Goal: Task Accomplishment & Management: Complete application form

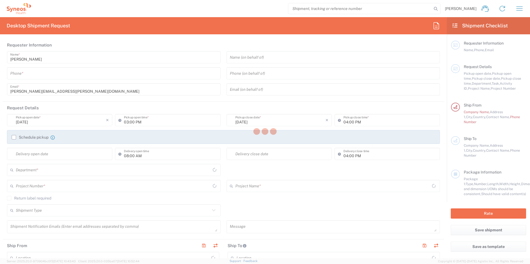
type input "[GEOGRAPHIC_DATA]"
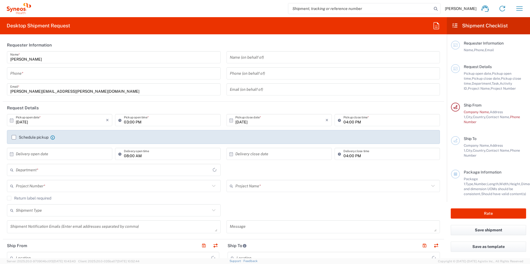
type input "Syneos Health UK Limited"
type input "3213"
click at [136, 69] on input "tel" at bounding box center [113, 74] width 207 height 10
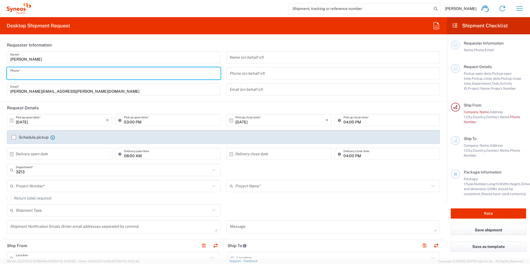
type input "07948538468"
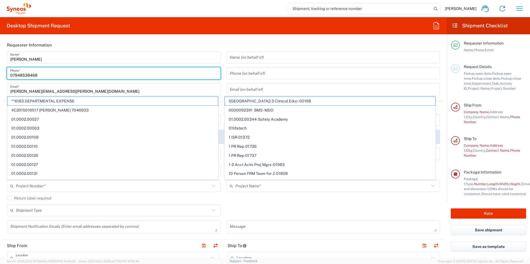
click at [103, 71] on input "07948538468" at bounding box center [113, 74] width 207 height 10
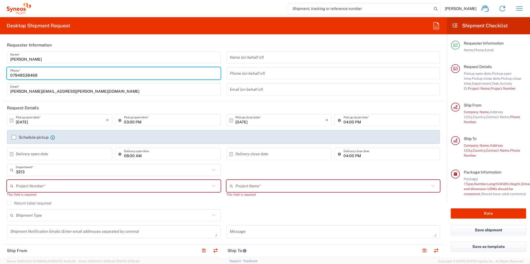
drag, startPoint x: 130, startPoint y: 107, endPoint x: 112, endPoint y: 121, distance: 22.2
click at [130, 107] on header "Request Details" at bounding box center [223, 108] width 441 height 12
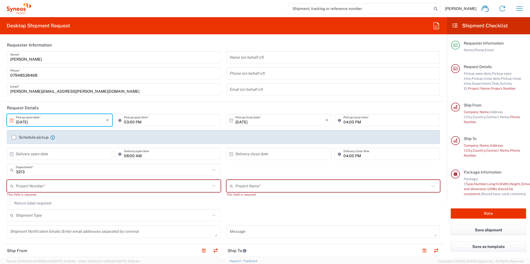
click at [59, 122] on input "[DATE]" at bounding box center [61, 121] width 90 height 10
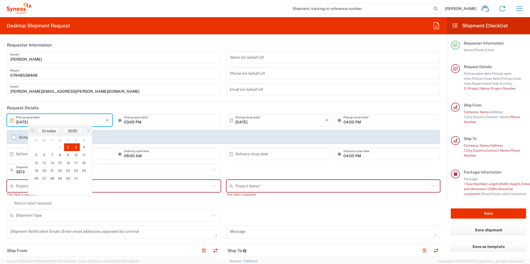
click at [78, 147] on span "3" at bounding box center [76, 148] width 8 height 8
type input "[DATE]"
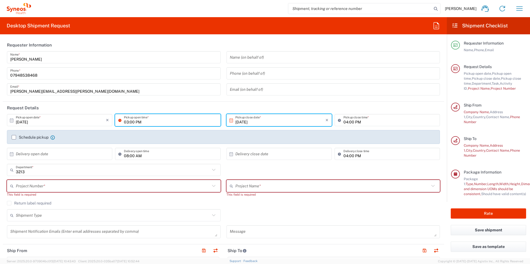
click at [198, 121] on input "03:00 PM" at bounding box center [170, 121] width 93 height 10
drag, startPoint x: 140, startPoint y: 122, endPoint x: 122, endPoint y: 122, distance: 18.0
click at [122, 122] on div "03:00 PM Pickup open time *" at bounding box center [167, 120] width 105 height 12
type input "10:00 AM"
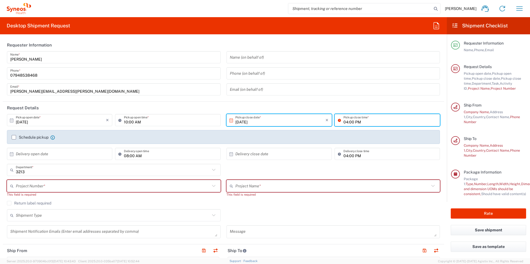
click at [345, 123] on input "04:00 PM" at bounding box center [389, 121] width 93 height 10
click at [344, 122] on input "04:00 PM" at bounding box center [389, 121] width 93 height 10
type input "05:00 PM"
click at [14, 138] on label "Schedule pickup" at bounding box center [30, 137] width 37 height 4
click at [14, 137] on input "Schedule pickup" at bounding box center [14, 137] width 0 height 0
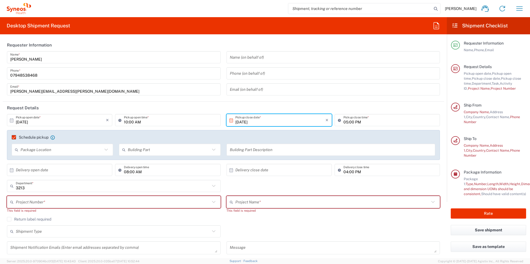
click at [45, 150] on input "text" at bounding box center [62, 150] width 82 height 10
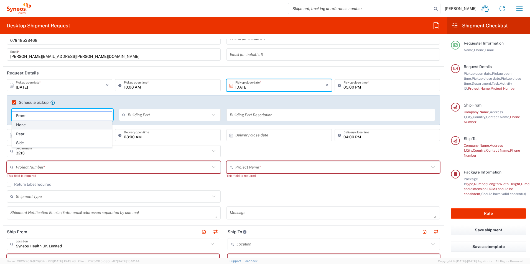
scroll to position [55, 0]
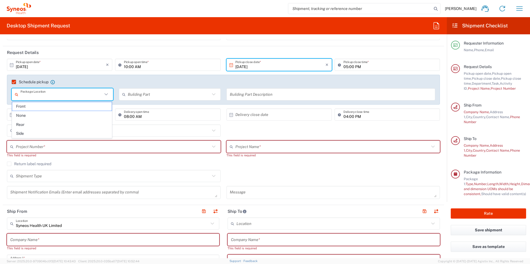
click at [78, 78] on div "Schedule pickup When scheduling a pickup please be sure to meet the following c…" at bounding box center [223, 90] width 433 height 30
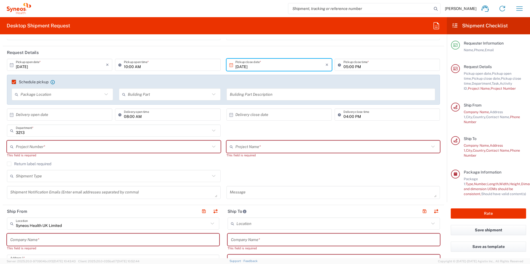
click at [140, 94] on input "text" at bounding box center [169, 95] width 82 height 10
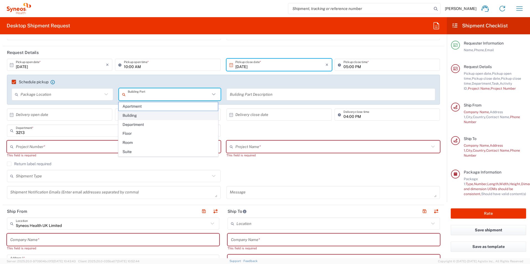
click at [137, 115] on span "Building" at bounding box center [168, 115] width 99 height 9
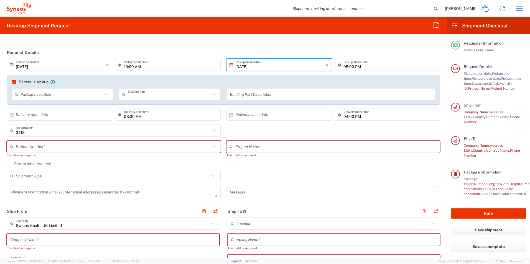
type input "Building"
click at [96, 116] on input "text" at bounding box center [61, 115] width 90 height 10
click at [75, 142] on span "3" at bounding box center [76, 142] width 8 height 8
type input "[DATE]"
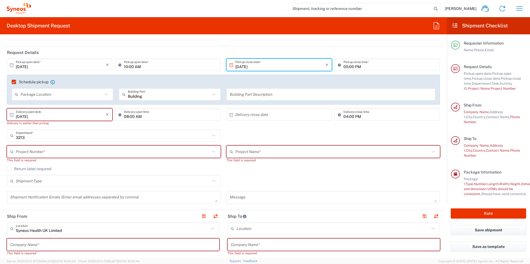
click at [125, 117] on input "08:00 AM" at bounding box center [170, 115] width 93 height 10
click at [128, 117] on input "08:00 AM" at bounding box center [170, 115] width 93 height 10
type input "10:00 AM"
click at [240, 116] on input "text" at bounding box center [280, 115] width 90 height 10
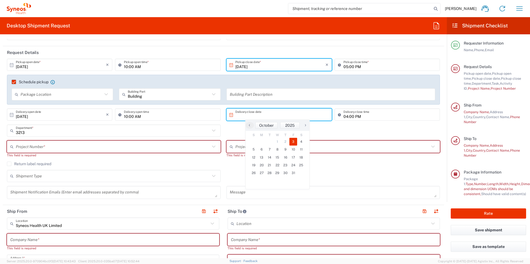
click at [293, 142] on span "3" at bounding box center [293, 142] width 8 height 8
type input "[DATE]"
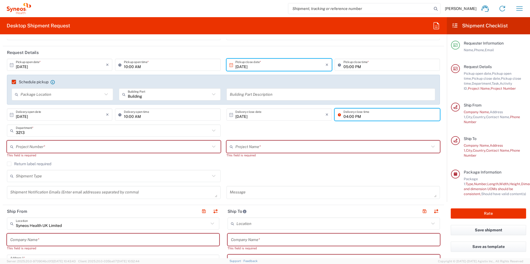
click at [343, 119] on input "04:00 PM" at bounding box center [389, 115] width 93 height 10
click at [344, 117] on input "04:00 PM" at bounding box center [389, 115] width 93 height 10
type input "05:00 PM"
click at [260, 95] on input "text" at bounding box center [331, 95] width 202 height 10
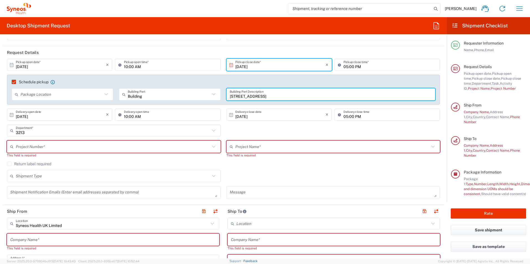
type input "[STREET_ADDRESS]"
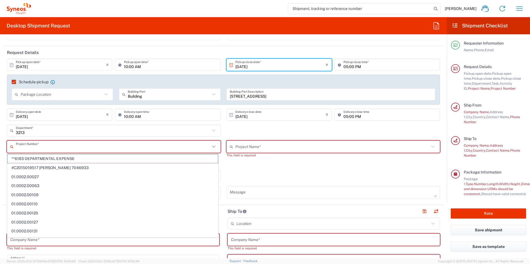
click at [90, 144] on input "text" at bounding box center [113, 147] width 194 height 10
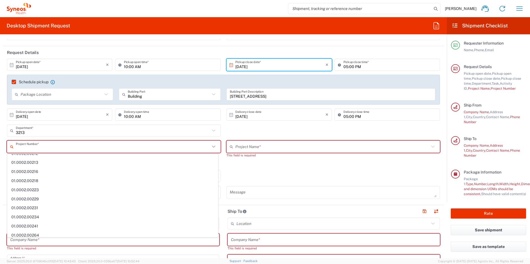
scroll to position [11, 0]
click at [86, 149] on input "text" at bounding box center [113, 147] width 194 height 10
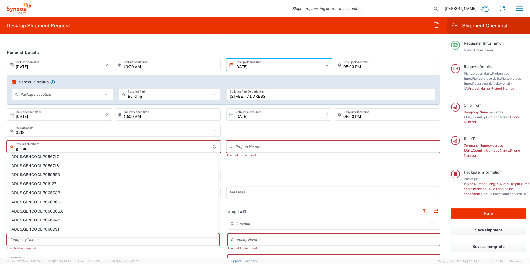
scroll to position [0, 0]
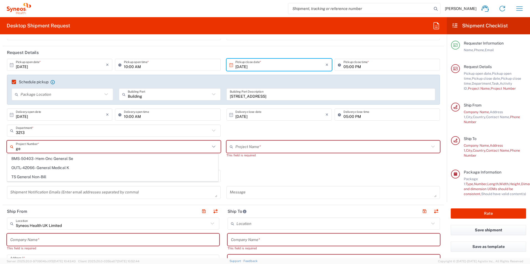
type input "g"
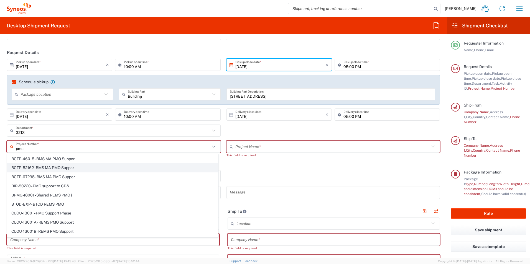
scroll to position [28, 0]
type input "p"
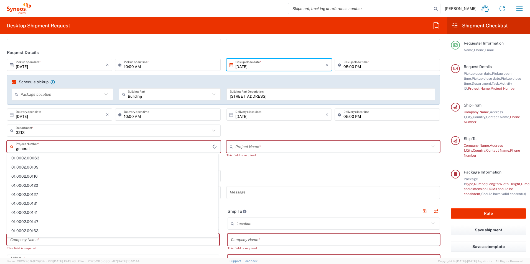
scroll to position [0, 0]
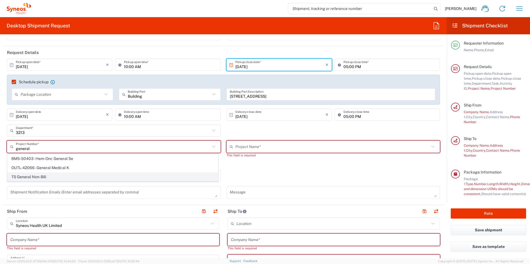
click at [37, 178] on span "TS General Non-Bill" at bounding box center [112, 177] width 210 height 9
type input "TS General Non-Bill"
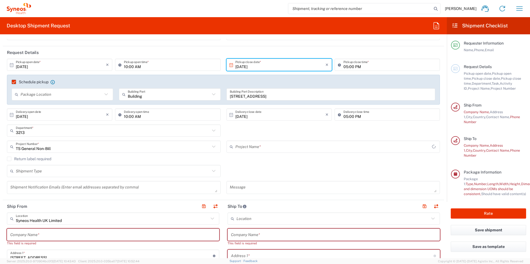
type input "TS General Non-Bill"
click at [11, 158] on label "Return label required" at bounding box center [29, 159] width 44 height 4
click at [9, 159] on input "Return label required" at bounding box center [9, 159] width 0 height 0
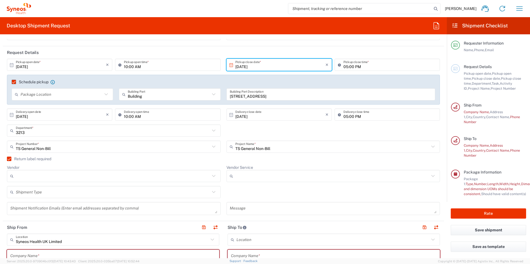
click at [9, 160] on label "Return label required" at bounding box center [29, 159] width 44 height 4
click at [7, 159] on input "Return label required" at bounding box center [7, 159] width 0 height 0
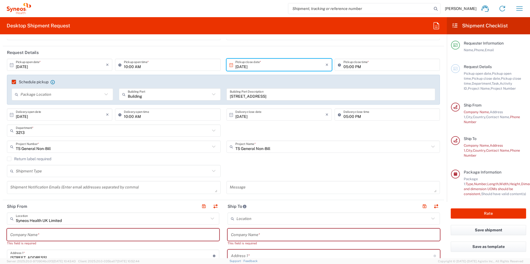
click at [10, 159] on label "Return label required" at bounding box center [29, 159] width 44 height 4
click at [9, 159] on input "Return label required" at bounding box center [9, 159] width 0 height 0
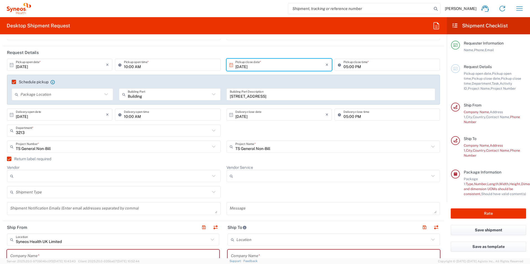
click at [11, 160] on label "Return label required" at bounding box center [29, 159] width 44 height 4
click at [7, 159] on input "Return label required" at bounding box center [7, 159] width 0 height 0
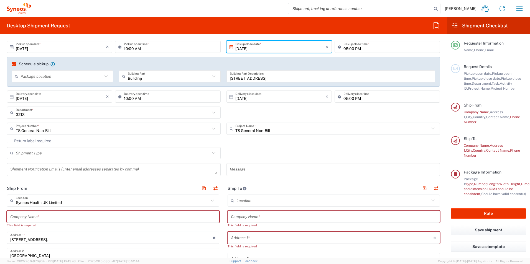
scroll to position [83, 0]
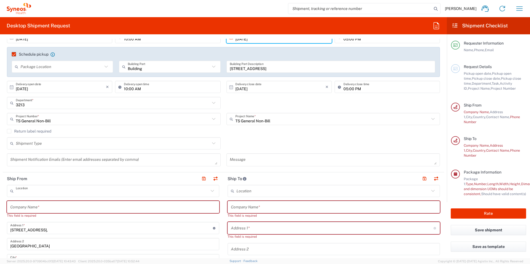
click at [81, 192] on input "text" at bounding box center [112, 191] width 193 height 10
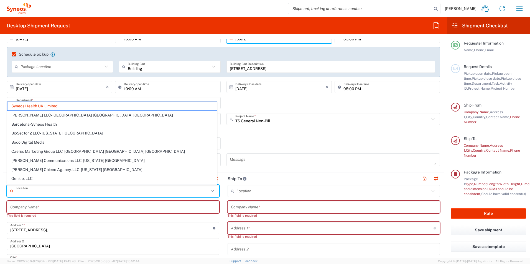
click at [81, 192] on input "text" at bounding box center [112, 191] width 193 height 10
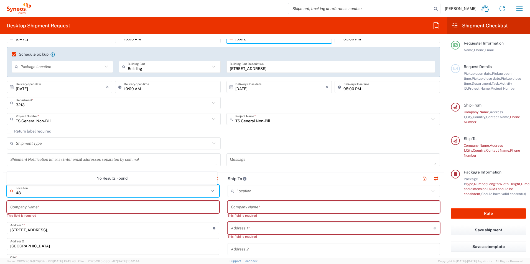
type input "4"
click at [81, 192] on input "text" at bounding box center [112, 191] width 193 height 10
click at [35, 194] on input "text" at bounding box center [112, 191] width 193 height 10
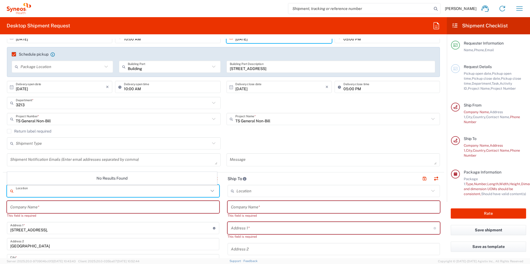
click at [35, 194] on input "text" at bounding box center [112, 191] width 193 height 10
click at [63, 194] on input "text" at bounding box center [112, 191] width 193 height 10
click at [170, 234] on div "[STREET_ADDRESS], Address 1 * For cross streets use street names with '&' or 'a…" at bounding box center [113, 228] width 212 height 12
click at [150, 188] on input "text" at bounding box center [112, 191] width 193 height 10
type input "Syneos Health UK Limited"
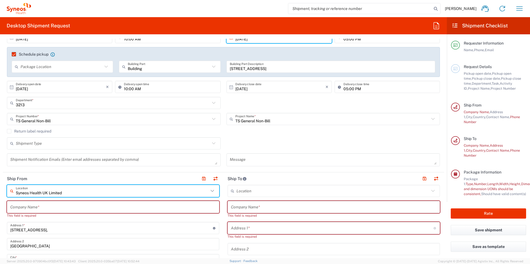
click at [212, 190] on icon at bounding box center [212, 191] width 7 height 7
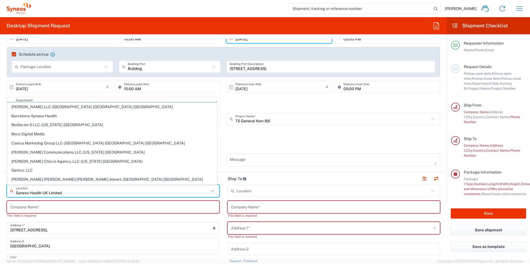
scroll to position [0, 0]
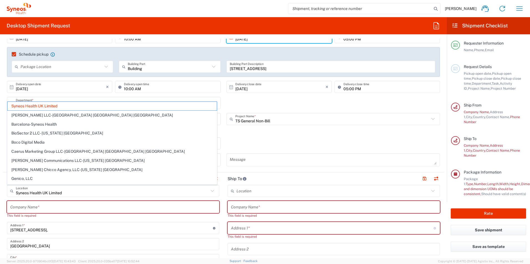
click at [274, 141] on div "Shipment Type Batch Regular" at bounding box center [223, 145] width 439 height 16
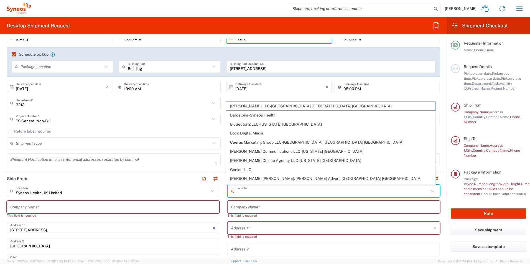
click at [255, 192] on input "text" at bounding box center [332, 191] width 193 height 10
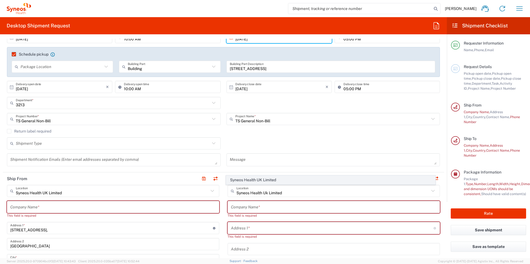
click at [251, 180] on span "Syneos Health UK Limited" at bounding box center [330, 180] width 209 height 9
type input "Syneos Health UK Limited"
type input "[STREET_ADDRESS],"
type input "[GEOGRAPHIC_DATA]"
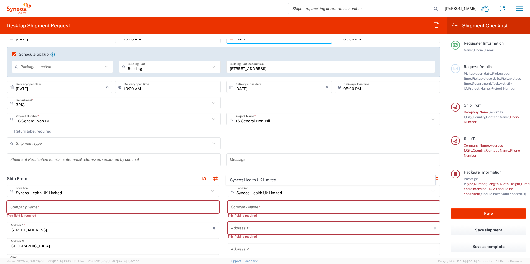
type input "[GEOGRAPHIC_DATA]"
type input "GU14 7BF"
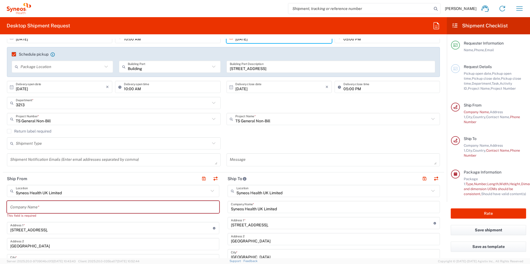
type input "[GEOGRAPHIC_DATA]"
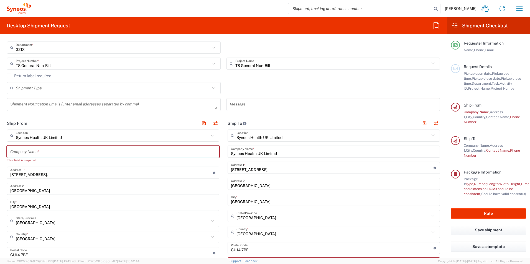
scroll to position [166, 0]
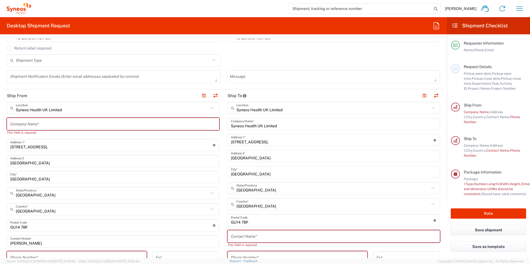
click at [51, 147] on input "[STREET_ADDRESS]," at bounding box center [111, 145] width 203 height 10
click at [44, 122] on input "text" at bounding box center [113, 124] width 206 height 10
type input "Sy"
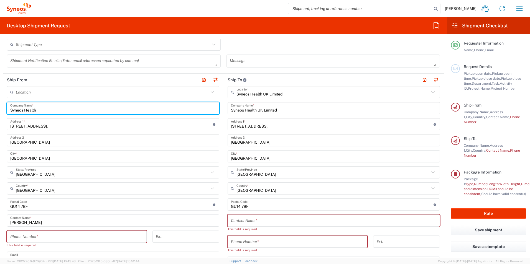
scroll to position [194, 0]
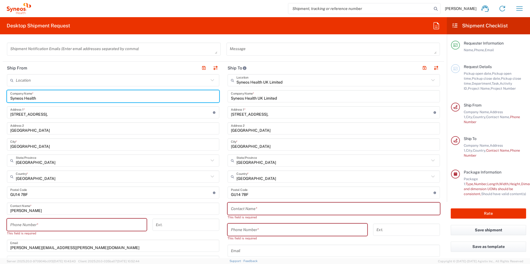
type input "Syneos Health"
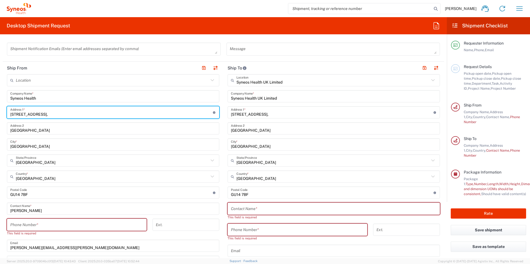
click at [48, 113] on input "[STREET_ADDRESS]," at bounding box center [111, 113] width 203 height 10
drag, startPoint x: 48, startPoint y: 113, endPoint x: 8, endPoint y: 115, distance: 40.7
click at [8, 115] on div "[STREET_ADDRESS], Address 1 * For cross streets use street names with '&' or 'a…" at bounding box center [113, 112] width 212 height 12
type input "[STREET_ADDRESS]"
click at [25, 135] on div "Location [PERSON_NAME] LLC-[GEOGRAPHIC_DATA] [GEOGRAPHIC_DATA] [GEOGRAPHIC_DATA…" at bounding box center [113, 209] width 212 height 270
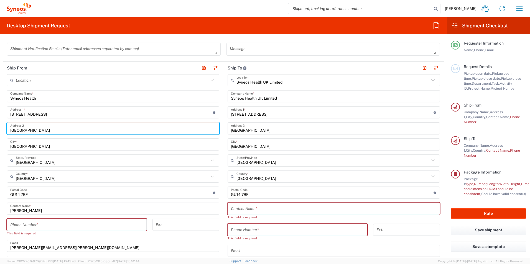
drag, startPoint x: 65, startPoint y: 131, endPoint x: 3, endPoint y: 131, distance: 62.3
click at [3, 131] on main "Location [PERSON_NAME] LLC-[GEOGRAPHIC_DATA] [GEOGRAPHIC_DATA] [GEOGRAPHIC_DATA…" at bounding box center [113, 209] width 221 height 270
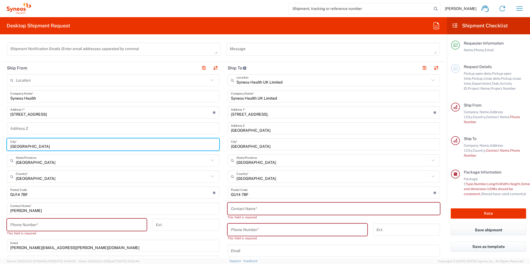
drag, startPoint x: 37, startPoint y: 147, endPoint x: 4, endPoint y: 147, distance: 32.4
click at [4, 147] on main "Location [PERSON_NAME] LLC-[GEOGRAPHIC_DATA] [GEOGRAPHIC_DATA] [GEOGRAPHIC_DATA…" at bounding box center [113, 209] width 221 height 270
type input "[GEOGRAPHIC_DATA]"
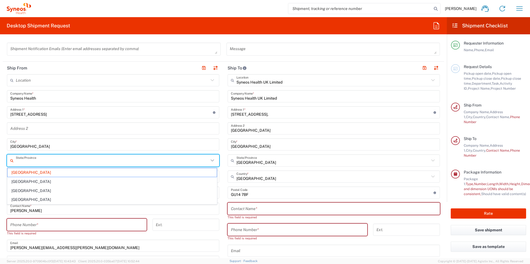
drag, startPoint x: 36, startPoint y: 162, endPoint x: 27, endPoint y: 163, distance: 9.5
click at [27, 163] on input "text" at bounding box center [112, 161] width 193 height 10
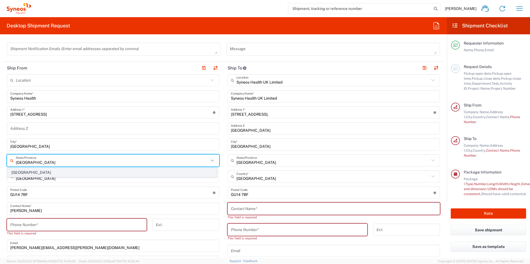
type input "[GEOGRAPHIC_DATA]"
click at [27, 174] on span "[GEOGRAPHIC_DATA]" at bounding box center [111, 172] width 209 height 9
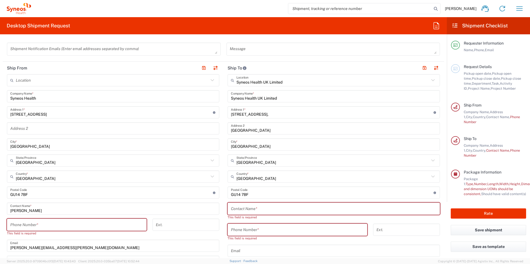
click at [39, 196] on input "undefined" at bounding box center [111, 193] width 203 height 10
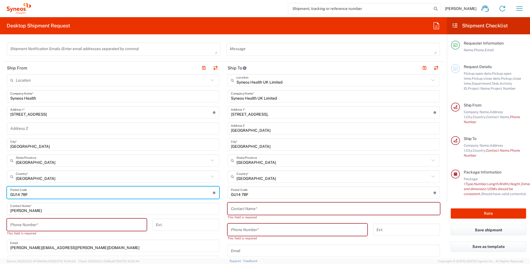
drag, startPoint x: 34, startPoint y: 194, endPoint x: 2, endPoint y: 194, distance: 31.6
click at [2, 194] on form "Requester Information [PERSON_NAME] Name * [PHONE_NUMBER] Phone * [PERSON_NAME]…" at bounding box center [223, 149] width 447 height 220
type input "EH7 4FA"
click at [84, 174] on input "[GEOGRAPHIC_DATA]" at bounding box center [112, 177] width 193 height 10
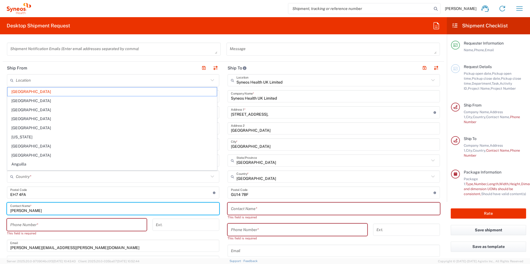
click at [147, 207] on input "[PERSON_NAME]" at bounding box center [113, 209] width 206 height 10
type input "[GEOGRAPHIC_DATA]"
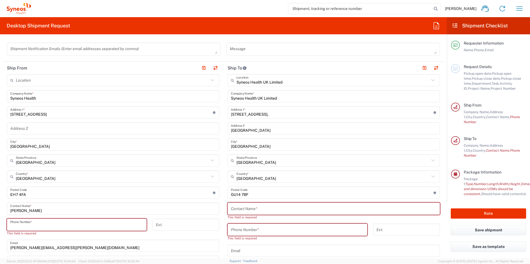
click at [70, 224] on input "tel" at bounding box center [76, 225] width 133 height 10
type input "07948538468"
type input "[EMAIL_ADDRESS][DOMAIN_NAME]"
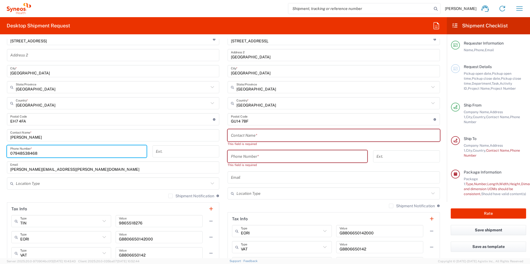
scroll to position [277, 0]
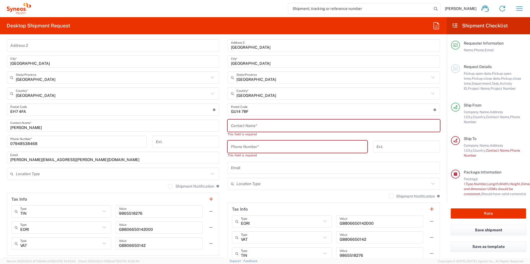
click at [168, 188] on label "Shipment Notification" at bounding box center [191, 186] width 46 height 4
click at [170, 186] on input "Shipment Notification" at bounding box center [170, 186] width 0 height 0
click at [102, 173] on input "text" at bounding box center [112, 174] width 193 height 10
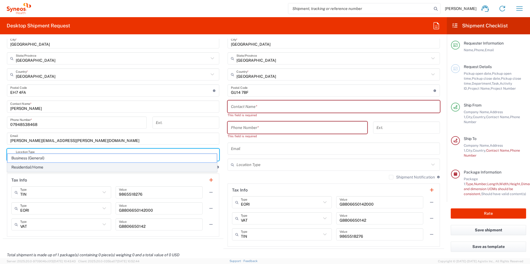
scroll to position [305, 0]
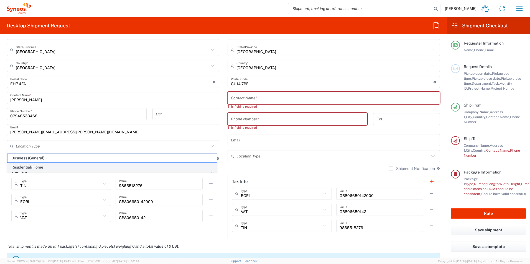
click at [65, 168] on span "Residential/Home" at bounding box center [111, 167] width 209 height 9
type input "Residential/Home"
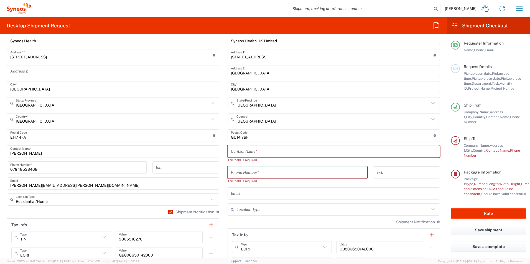
scroll to position [249, 0]
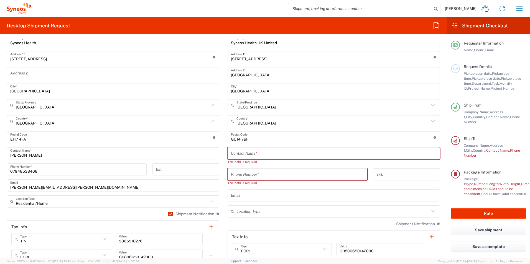
click at [246, 153] on input "text" at bounding box center [334, 154] width 206 height 10
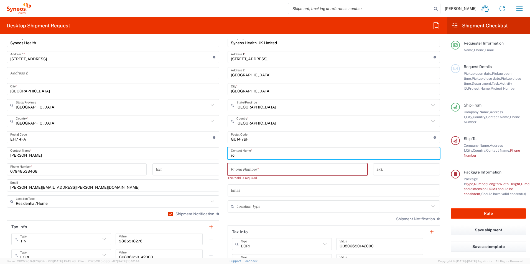
type input "r"
type input "[PERSON_NAME]"
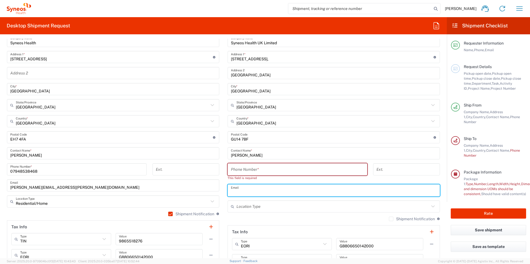
click at [260, 192] on input "text" at bounding box center [334, 191] width 206 height 10
paste input "[PERSON_NAME][EMAIL_ADDRESS][PERSON_NAME][DOMAIN_NAME]"
type input "[PERSON_NAME][EMAIL_ADDRESS][PERSON_NAME][DOMAIN_NAME]"
click at [239, 170] on input "tel" at bounding box center [297, 170] width 133 height 10
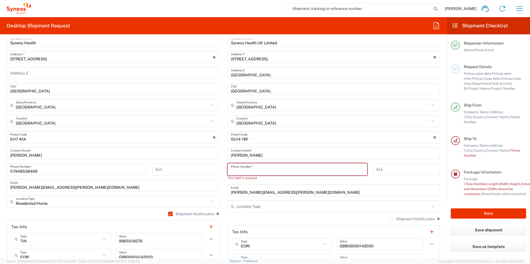
paste input "07812176749"
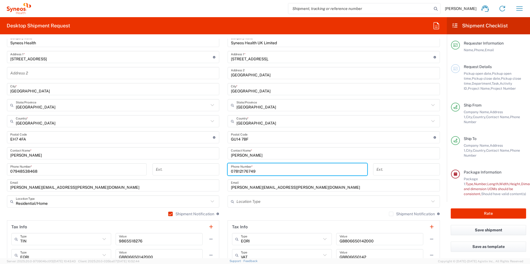
type input "07812176749"
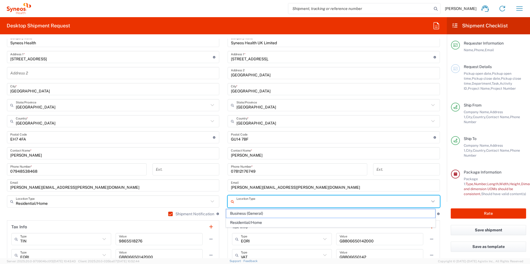
click at [248, 201] on input "text" at bounding box center [332, 202] width 193 height 10
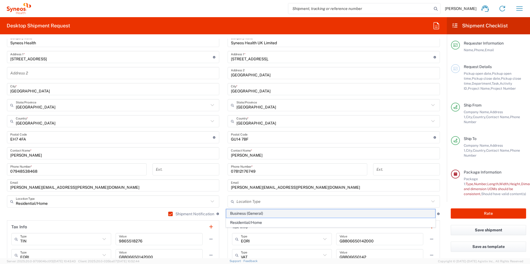
click at [248, 214] on span "Business (General)" at bounding box center [330, 213] width 209 height 9
type input "Business (General)"
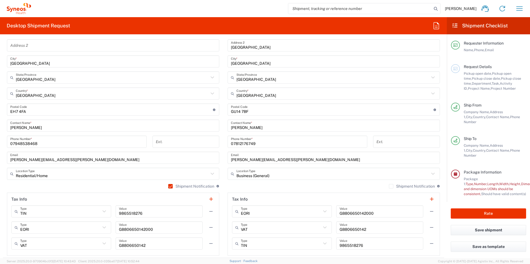
scroll to position [305, 0]
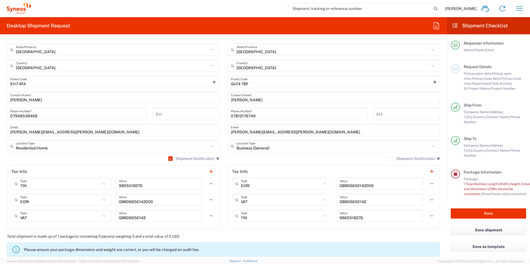
click at [389, 159] on label "Shipment Notification" at bounding box center [412, 159] width 46 height 4
click at [391, 159] on input "Shipment Notification" at bounding box center [391, 159] width 0 height 0
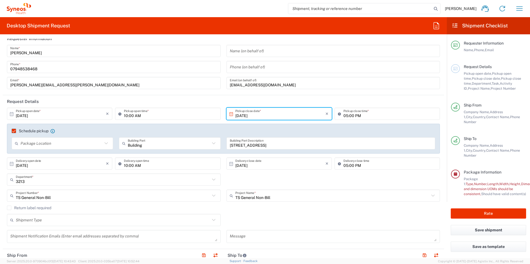
scroll to position [0, 0]
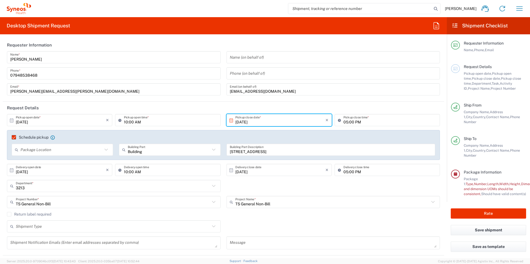
click at [244, 90] on input "[EMAIL_ADDRESS][DOMAIN_NAME]" at bounding box center [333, 90] width 207 height 10
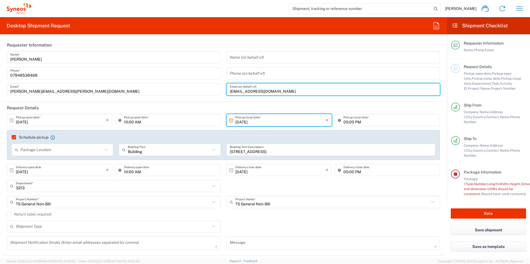
drag, startPoint x: 279, startPoint y: 91, endPoint x: 275, endPoint y: 91, distance: 3.6
click at [279, 91] on input "[EMAIL_ADDRESS][DOMAIN_NAME]" at bounding box center [333, 90] width 207 height 10
click at [69, 91] on input "[PERSON_NAME][EMAIL_ADDRESS][PERSON_NAME][DOMAIN_NAME]" at bounding box center [113, 90] width 207 height 10
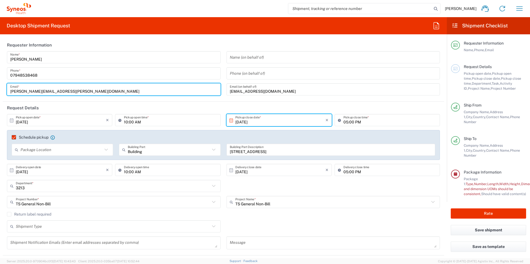
drag, startPoint x: 68, startPoint y: 91, endPoint x: 2, endPoint y: 88, distance: 66.3
click at [2, 88] on form "Requester Information [PERSON_NAME] Name * [PHONE_NUMBER] Phone * [PERSON_NAME]…" at bounding box center [223, 149] width 447 height 220
click at [276, 85] on input "[EMAIL_ADDRESS][DOMAIN_NAME]" at bounding box center [333, 90] width 207 height 10
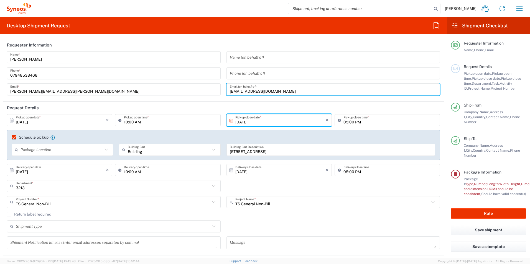
drag, startPoint x: 274, startPoint y: 91, endPoint x: 210, endPoint y: 90, distance: 64.0
click at [210, 90] on div "[PERSON_NAME] Name * [PHONE_NUMBER] Phone * [PERSON_NAME][EMAIL_ADDRESS][PERSON…" at bounding box center [223, 75] width 439 height 48
paste input ".levi@syneoshealth"
type input "[PERSON_NAME][EMAIL_ADDRESS][PERSON_NAME][DOMAIN_NAME]"
drag, startPoint x: 285, startPoint y: 88, endPoint x: 222, endPoint y: 88, distance: 62.9
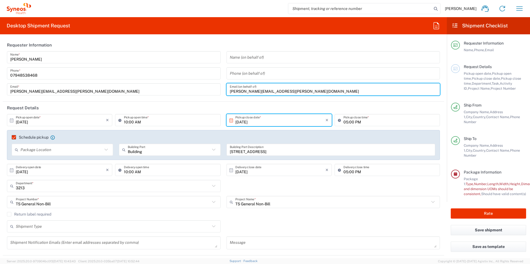
click at [223, 88] on div "Name (on behalf of) Phone (on behalf of) [PERSON_NAME][EMAIL_ADDRESS][PERSON_NA…" at bounding box center [332, 75] width 219 height 48
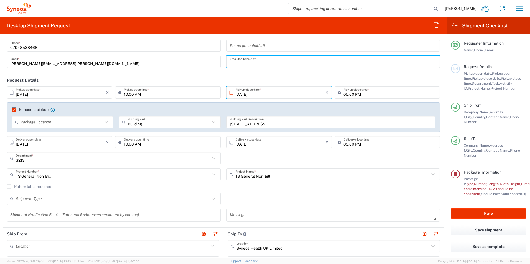
scroll to position [55, 0]
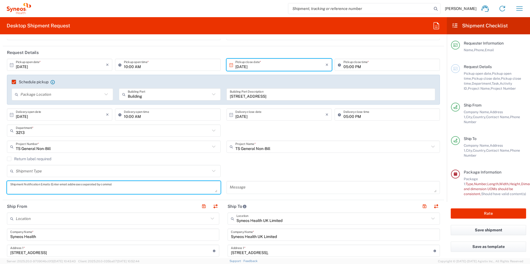
click at [66, 190] on textarea at bounding box center [113, 188] width 207 height 10
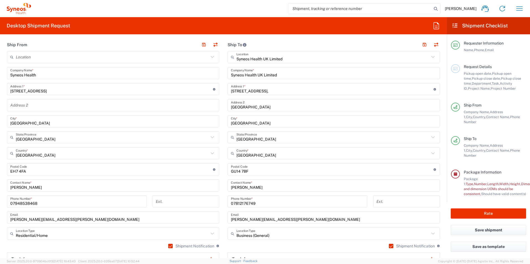
scroll to position [249, 0]
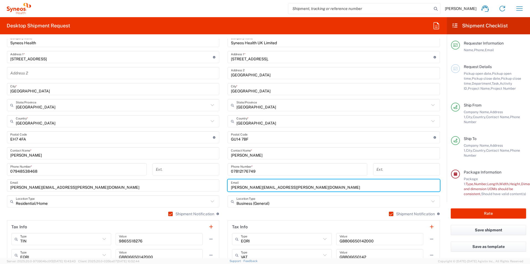
drag, startPoint x: 288, startPoint y: 189, endPoint x: 228, endPoint y: 188, distance: 60.1
click at [228, 188] on div "[PERSON_NAME][EMAIL_ADDRESS][PERSON_NAME][DOMAIN_NAME] Email" at bounding box center [333, 186] width 212 height 12
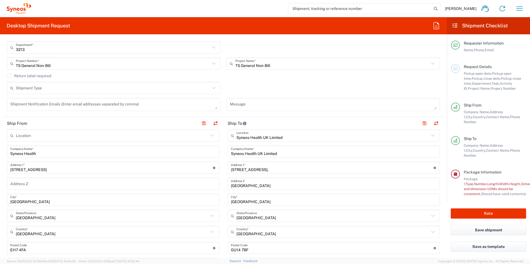
scroll to position [111, 0]
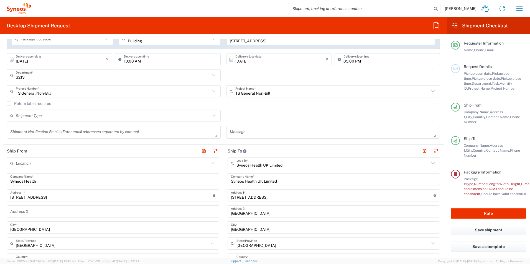
click at [64, 133] on textarea at bounding box center [113, 132] width 207 height 10
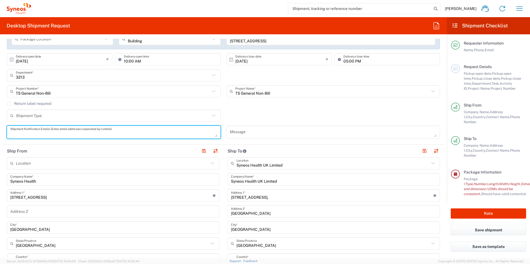
paste textarea "[PERSON_NAME][EMAIL_ADDRESS][PERSON_NAME][DOMAIN_NAME]"
type textarea "[PERSON_NAME][EMAIL_ADDRESS][PERSON_NAME][DOMAIN_NAME]"
click at [241, 133] on textarea at bounding box center [333, 132] width 207 height 10
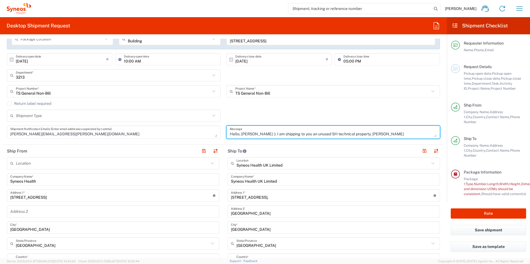
type textarea "Hello, [PERSON_NAME] :). I am shipping to you an unused SH technical property. …"
click at [58, 160] on input "text" at bounding box center [112, 164] width 193 height 10
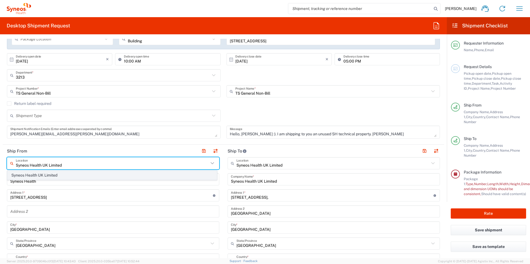
click at [49, 175] on span "Syneos Health UK Limited" at bounding box center [111, 175] width 209 height 9
type input "Syneos Health UK Limited"
type input "[STREET_ADDRESS],"
type input "[GEOGRAPHIC_DATA]"
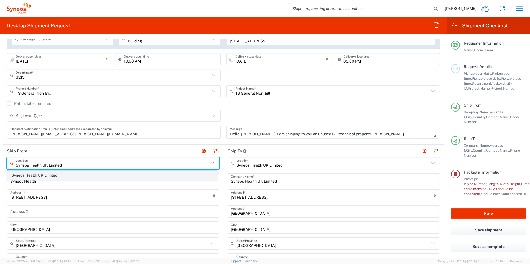
type input "[GEOGRAPHIC_DATA]"
type input "GU14 7BF"
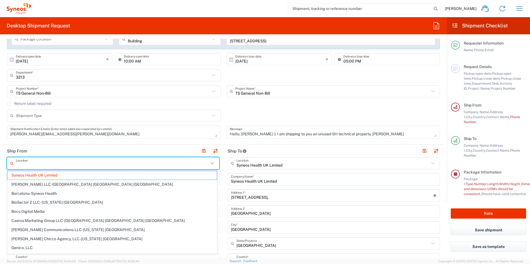
drag, startPoint x: 64, startPoint y: 166, endPoint x: 18, endPoint y: 162, distance: 45.9
click at [18, 162] on input "text" at bounding box center [112, 164] width 193 height 10
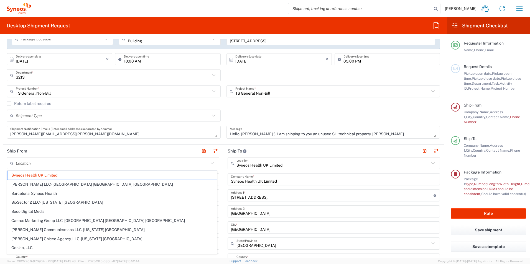
click at [80, 151] on header "Ship From" at bounding box center [113, 151] width 221 height 12
type input "Syneos Health UK Limited"
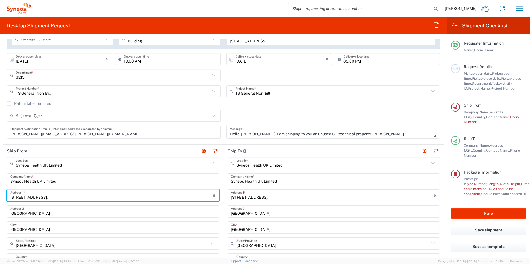
drag, startPoint x: 53, startPoint y: 197, endPoint x: -1, endPoint y: 198, distance: 54.6
click at [0, 198] on html "[PERSON_NAME] Home Shipment estimator Shipment tracking Desktop shipment reques…" at bounding box center [265, 132] width 530 height 264
type input "4"
type input "[STREET_ADDRESS]"
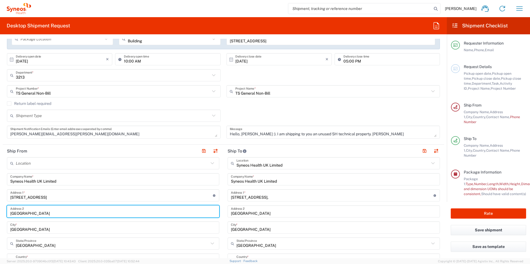
drag, startPoint x: 66, startPoint y: 213, endPoint x: -1, endPoint y: 212, distance: 67.3
click at [0, 212] on html "[PERSON_NAME] Home Shipment estimator Shipment tracking Desktop shipment reques…" at bounding box center [265, 132] width 530 height 264
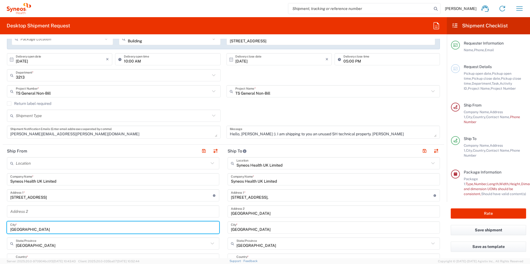
drag, startPoint x: 40, startPoint y: 230, endPoint x: 0, endPoint y: 224, distance: 40.6
click at [0, 224] on html "[PERSON_NAME] Home Shipment estimator Shipment tracking Desktop shipment reques…" at bounding box center [265, 132] width 530 height 264
type input "[GEOGRAPHIC_DATA]"
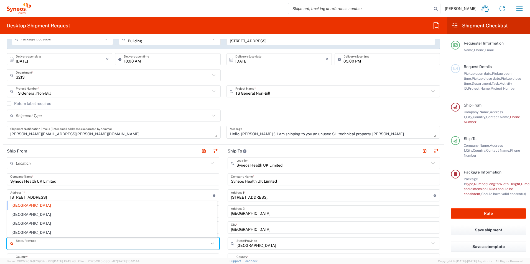
click at [37, 245] on input "text" at bounding box center [112, 244] width 193 height 10
click at [23, 223] on span "[GEOGRAPHIC_DATA]" at bounding box center [111, 223] width 209 height 9
type input "[GEOGRAPHIC_DATA]"
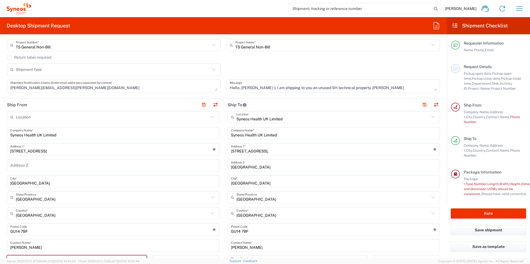
scroll to position [166, 0]
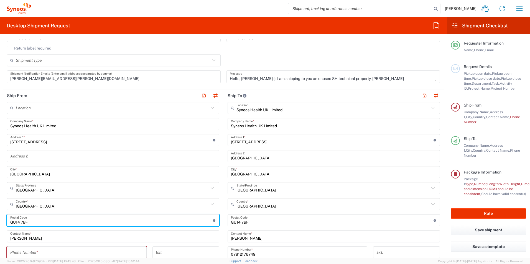
click at [33, 218] on input "undefined" at bounding box center [111, 221] width 203 height 10
type input "G"
drag, startPoint x: 33, startPoint y: 218, endPoint x: 106, endPoint y: 221, distance: 73.2
click at [33, 218] on input "undefined" at bounding box center [111, 221] width 203 height 10
type input "EH7 4FA"
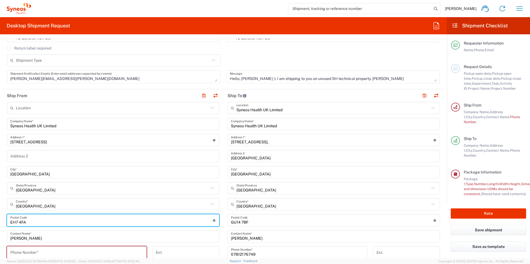
click at [135, 212] on div "Location [PERSON_NAME] LLC-[GEOGRAPHIC_DATA] [GEOGRAPHIC_DATA] [GEOGRAPHIC_DATA…" at bounding box center [113, 237] width 212 height 270
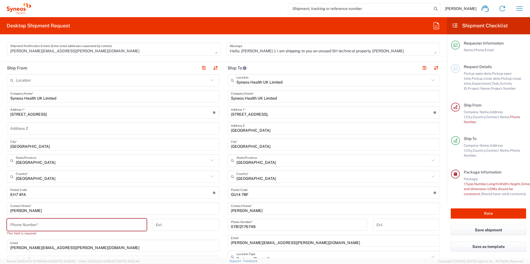
scroll to position [222, 0]
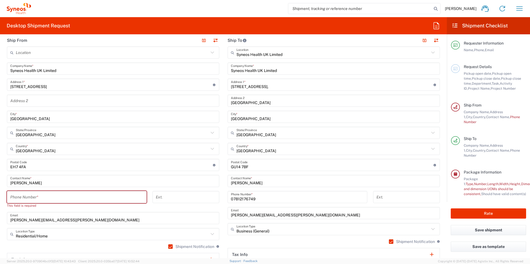
click at [53, 197] on input "tel" at bounding box center [76, 198] width 133 height 10
type input "07948538468"
type input "[EMAIL_ADDRESS][DOMAIN_NAME]"
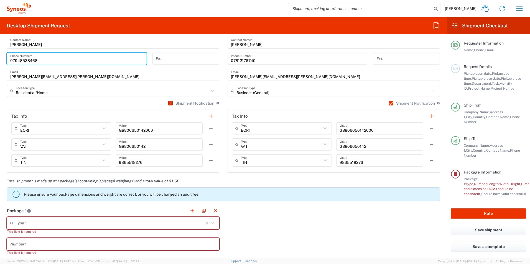
scroll to position [388, 0]
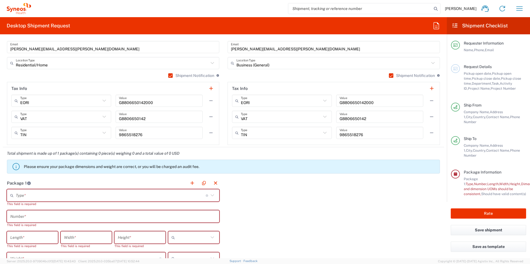
click at [211, 196] on icon at bounding box center [212, 195] width 3 height 2
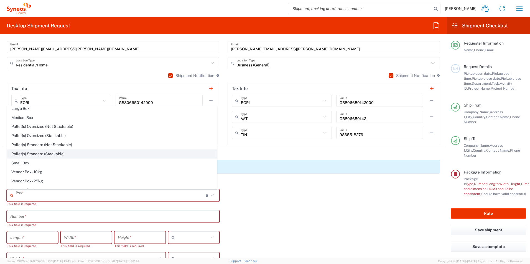
scroll to position [17, 0]
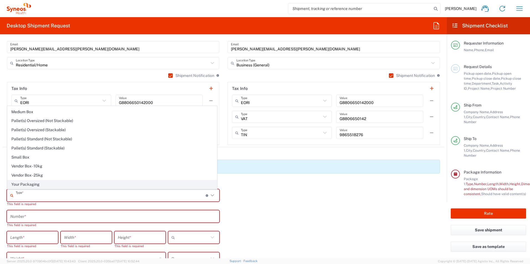
click at [112, 184] on span "Your Packaging" at bounding box center [111, 184] width 209 height 9
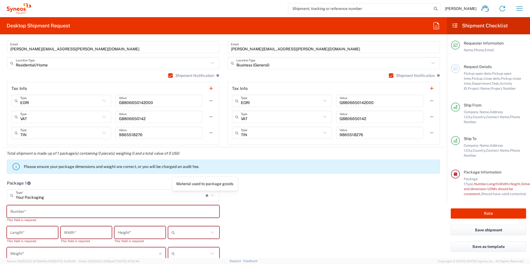
click at [209, 196] on icon at bounding box center [212, 195] width 7 height 7
type input "Your Packaging"
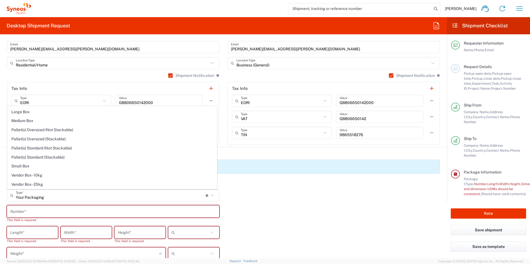
click at [260, 205] on div "Package 1 Your Packaging Type * Material used to package goods Your Packaging E…" at bounding box center [223, 245] width 441 height 137
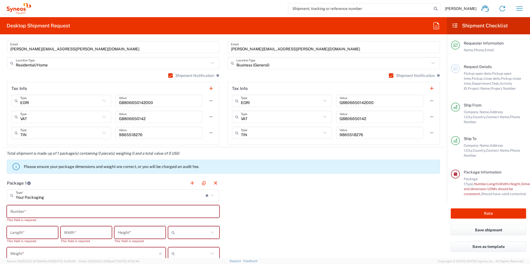
click at [34, 211] on input "text" at bounding box center [113, 212] width 206 height 10
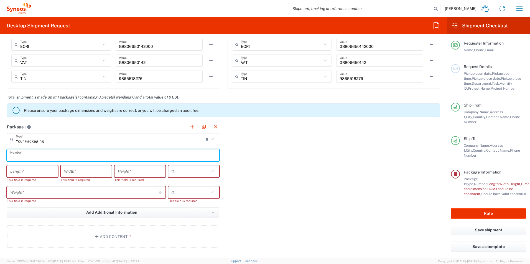
scroll to position [435, 0]
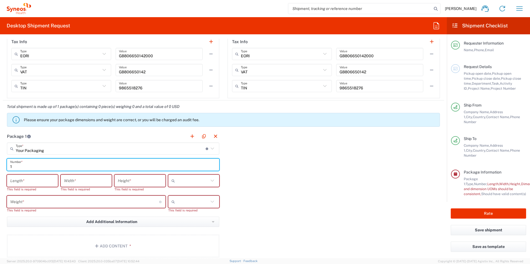
type input "1"
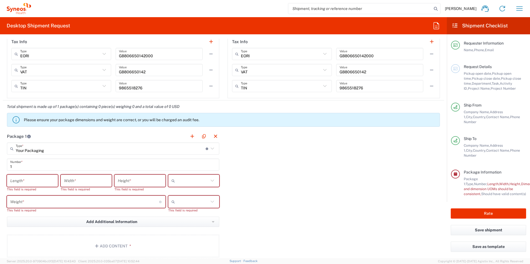
click at [490, 87] on span "Project Number" at bounding box center [502, 88] width 25 height 4
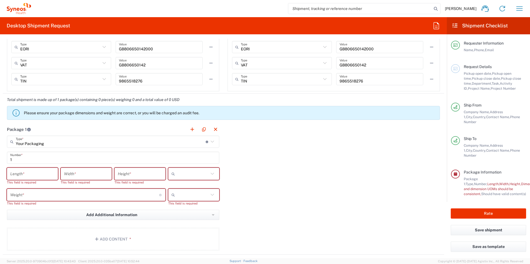
scroll to position [443, 0]
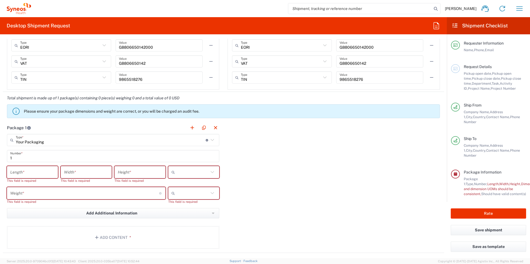
click at [209, 173] on icon at bounding box center [212, 172] width 7 height 7
click at [198, 185] on span "cm" at bounding box center [191, 184] width 49 height 9
type input "cm"
click at [201, 195] on input "text" at bounding box center [193, 193] width 32 height 9
click at [191, 207] on span "kgs" at bounding box center [191, 205] width 49 height 9
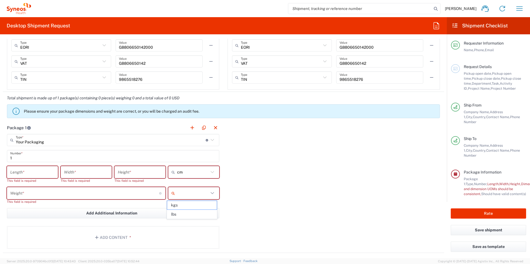
type input "kgs"
click at [208, 212] on button "Add Additional Information" at bounding box center [113, 213] width 212 height 10
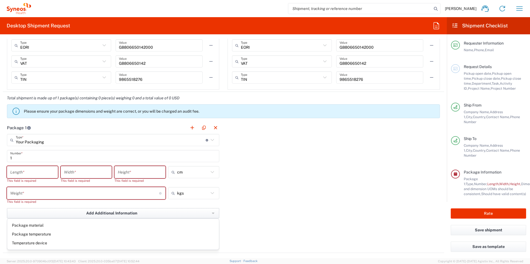
click at [208, 212] on button "Add Additional Information" at bounding box center [113, 213] width 212 height 10
click at [286, 207] on div "Package 1 Your Packaging Type * Material used to package goods Your Packaging E…" at bounding box center [223, 188] width 441 height 132
click at [15, 173] on input "number" at bounding box center [32, 173] width 44 height 10
type input "46"
click at [136, 175] on input "number" at bounding box center [140, 173] width 44 height 10
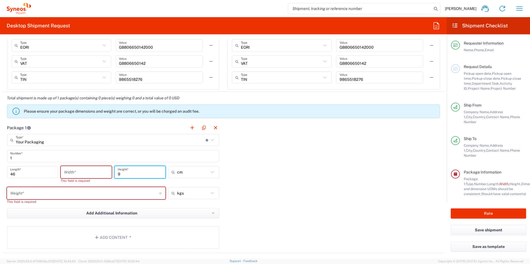
type input "9"
click at [98, 171] on input "number" at bounding box center [86, 173] width 44 height 10
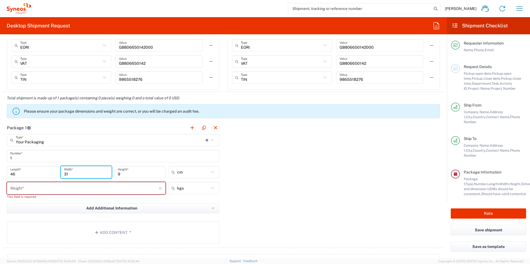
type input "31"
click at [34, 188] on input "number" at bounding box center [84, 189] width 149 height 10
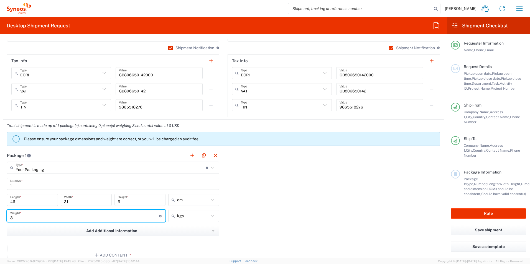
scroll to position [471, 0]
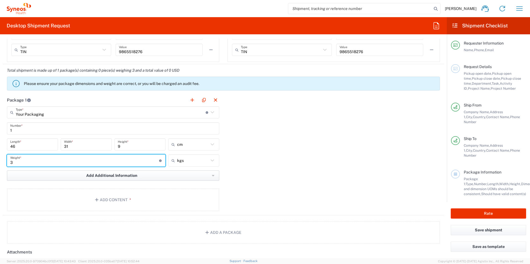
type input "3"
click at [206, 179] on button "Add Additional Information" at bounding box center [113, 176] width 212 height 10
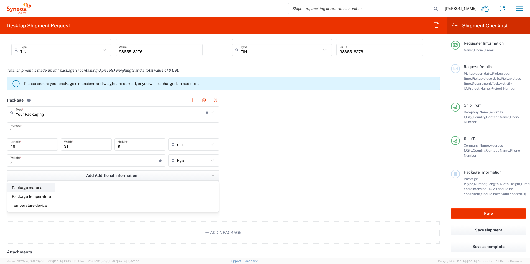
click at [21, 186] on li "Package material" at bounding box center [31, 187] width 48 height 9
click at [161, 207] on input "text" at bounding box center [176, 205] width 45 height 10
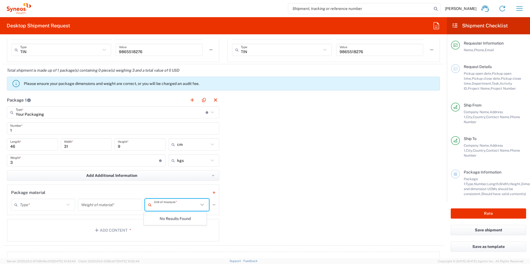
click at [162, 207] on input "text" at bounding box center [176, 205] width 45 height 10
click at [35, 206] on input "text" at bounding box center [42, 205] width 45 height 10
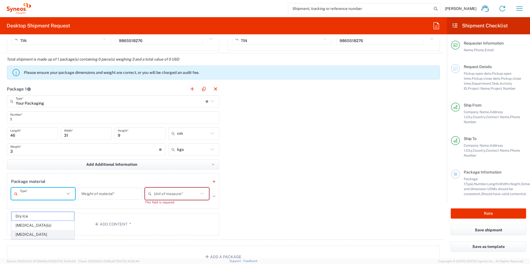
scroll to position [499, 0]
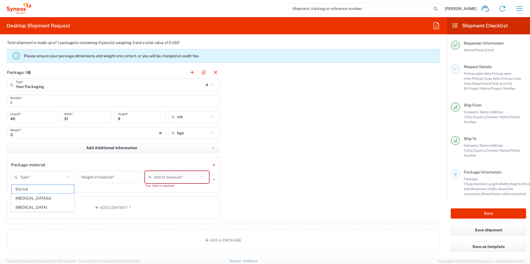
click at [290, 178] on div "Package 1 Your Packaging Type * Material used to package goods Your Packaging E…" at bounding box center [223, 144] width 441 height 157
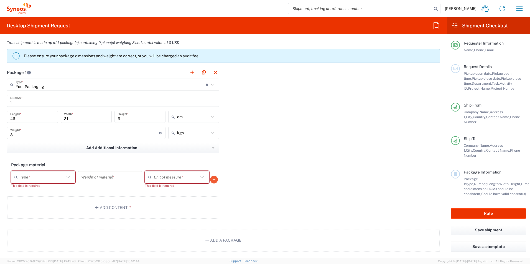
click at [212, 180] on icon "button" at bounding box center [213, 180] width 3 height 4
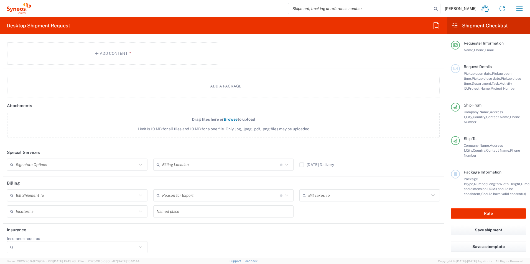
scroll to position [619, 0]
click at [142, 164] on icon at bounding box center [140, 163] width 7 height 7
click at [95, 178] on span "Adult Signature Required" at bounding box center [76, 175] width 138 height 9
type input "Adult Signature Required"
click at [284, 163] on icon at bounding box center [286, 163] width 7 height 7
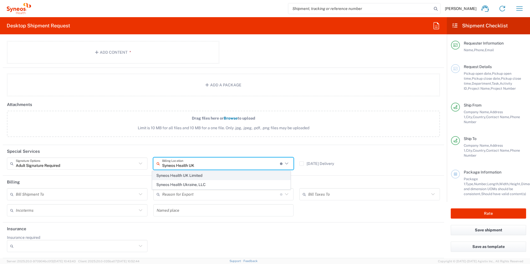
click at [196, 176] on span "Syneos Health UK Limited" at bounding box center [221, 175] width 138 height 9
type input "Syneos Health UK Limited"
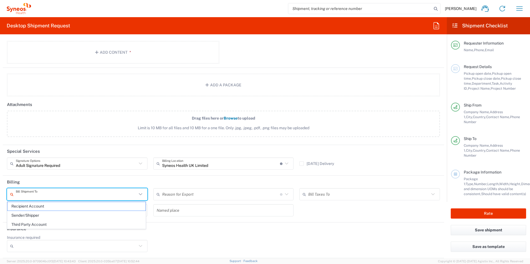
click at [35, 194] on input "text" at bounding box center [76, 195] width 121 height 10
click at [36, 207] on span "Recipient Account" at bounding box center [76, 206] width 138 height 9
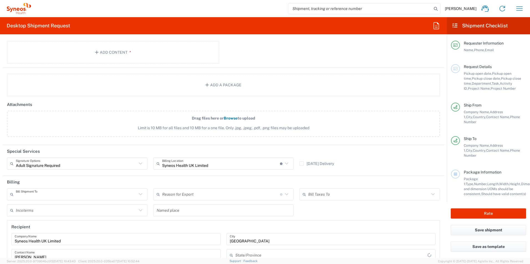
type input "Recipient Account"
type input "[GEOGRAPHIC_DATA]"
click at [285, 194] on icon at bounding box center [286, 194] width 7 height 7
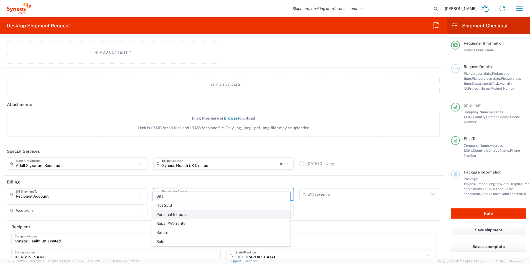
scroll to position [646, 0]
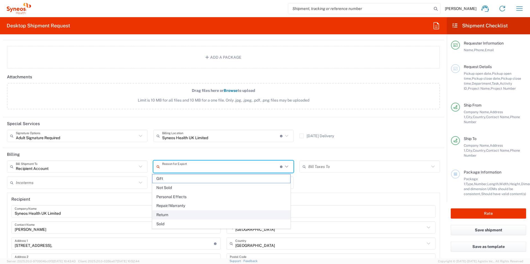
click at [228, 218] on span "Return" at bounding box center [221, 215] width 138 height 9
type input "Return"
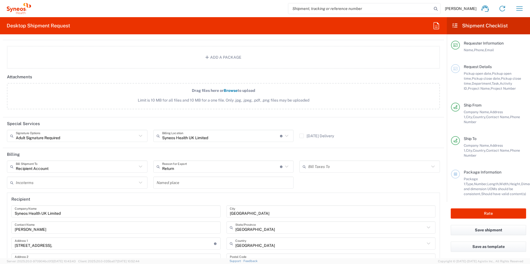
click at [339, 170] on input "text" at bounding box center [368, 167] width 121 height 10
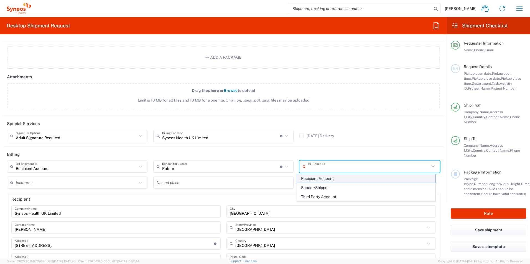
click at [332, 179] on span "Recipient Account" at bounding box center [366, 179] width 138 height 9
type input "Recipient Account"
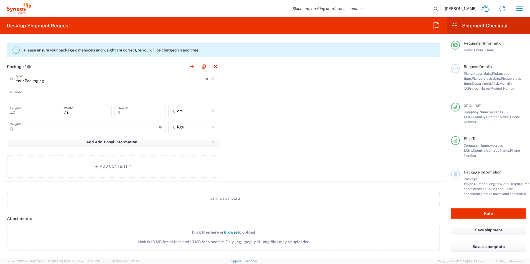
scroll to position [520, 0]
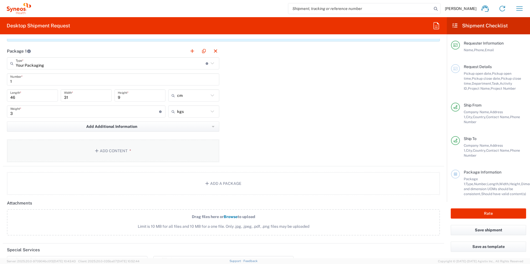
click at [128, 150] on span "*" at bounding box center [129, 151] width 4 height 4
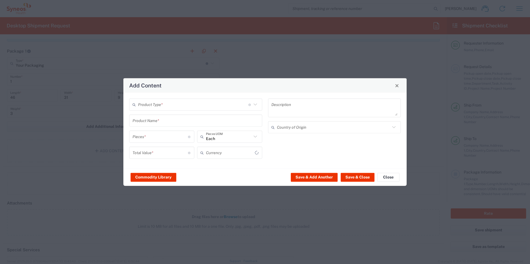
type input "US Dollar"
click at [151, 104] on input "text" at bounding box center [193, 105] width 110 height 10
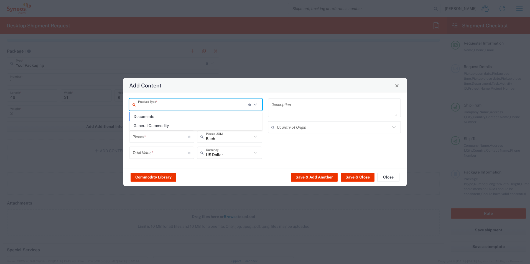
click at [152, 125] on span "General Commodity" at bounding box center [196, 126] width 132 height 9
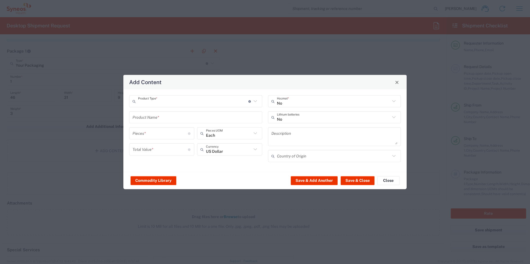
type input "General Commodity"
click at [153, 119] on input "text" at bounding box center [195, 117] width 126 height 10
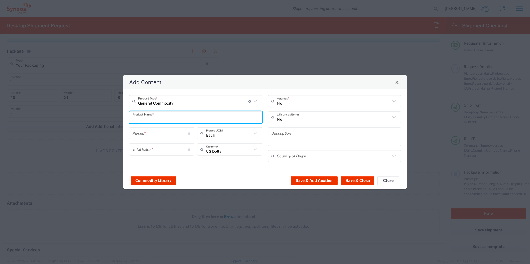
click at [158, 152] on input "number" at bounding box center [159, 150] width 55 height 10
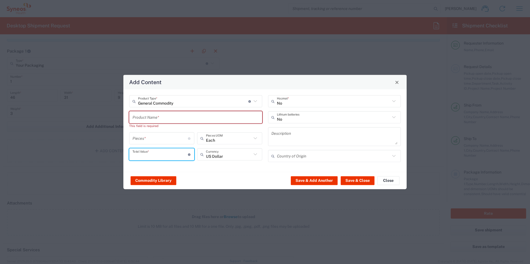
click at [163, 121] on input "text" at bounding box center [195, 117] width 126 height 10
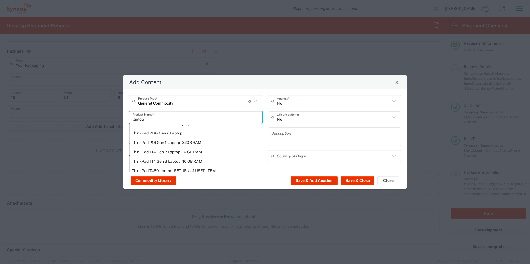
scroll to position [55, 0]
click at [204, 148] on div "ThinkPad T14 Gen 2 Laptop - 16 GB RAM" at bounding box center [196, 150] width 132 height 9
type input "ThinkPad T14 Gen 2 Laptop - 16 GB RAM"
type input "1"
type textarea "Intel Core i7-1156G7 vProÂ® Processor - 14"- 16 GB RAM - 512 GB SSD"
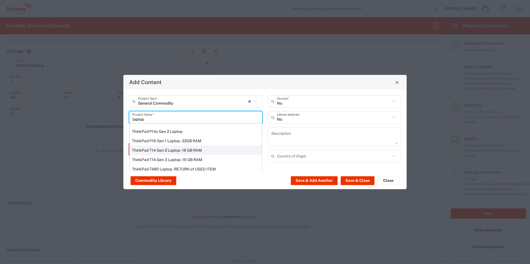
type input "[GEOGRAPHIC_DATA]"
type input "Yes"
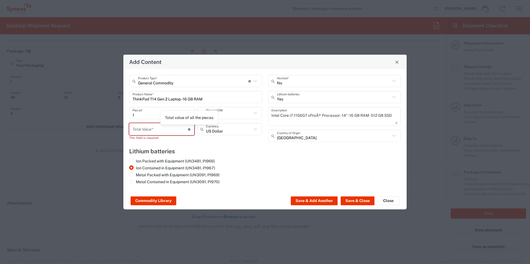
click at [189, 130] on icon at bounding box center [189, 129] width 3 height 2
click at [218, 127] on input "text" at bounding box center [229, 129] width 46 height 10
type input "g"
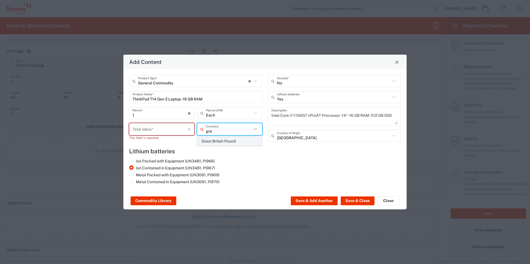
click at [224, 144] on span "Great British Pound" at bounding box center [230, 141] width 64 height 9
type input "Great British Pound"
click at [158, 130] on input "number" at bounding box center [159, 129] width 55 height 10
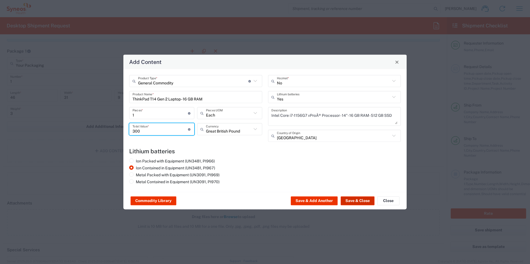
type input "300"
click at [355, 203] on button "Save & Close" at bounding box center [357, 201] width 34 height 9
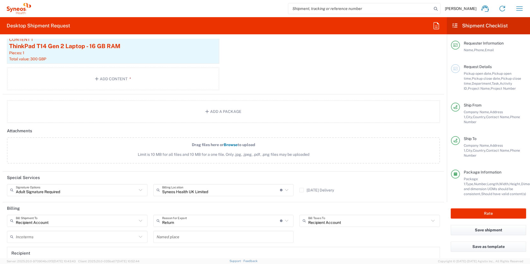
scroll to position [631, 0]
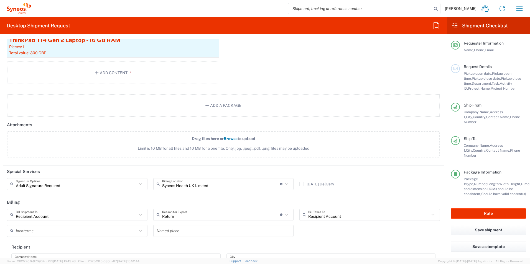
type input "Syneos Health UK Limited"
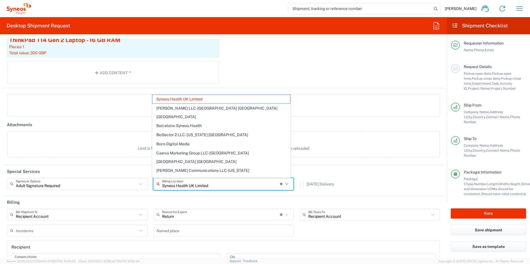
drag, startPoint x: 206, startPoint y: 185, endPoint x: 157, endPoint y: 185, distance: 48.2
click at [157, 185] on div "Syneos Health UK Limited Billing Location For standard shipments, leave this se…" at bounding box center [223, 184] width 140 height 12
click at [323, 173] on header "Special Services" at bounding box center [223, 172] width 441 height 12
type input "Syneos Health UK Limited"
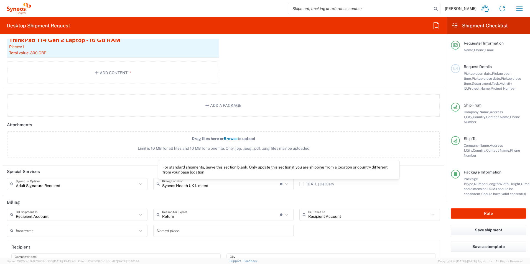
click at [280, 183] on icon at bounding box center [281, 184] width 3 height 2
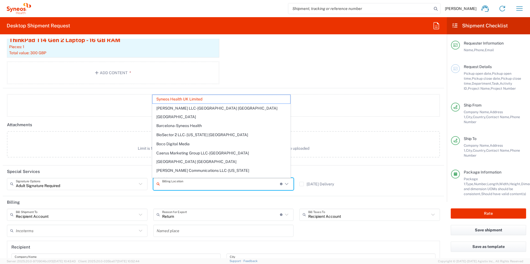
click at [307, 169] on header "Special Services" at bounding box center [223, 172] width 441 height 12
type input "Syneos Health UK Limited"
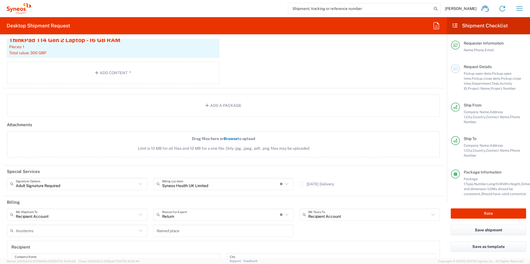
click at [285, 185] on icon at bounding box center [286, 184] width 3 height 2
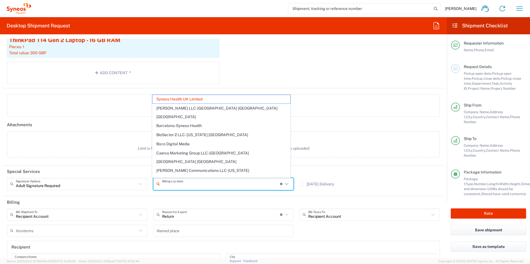
click at [142, 122] on header "Attachments" at bounding box center [223, 125] width 441 height 12
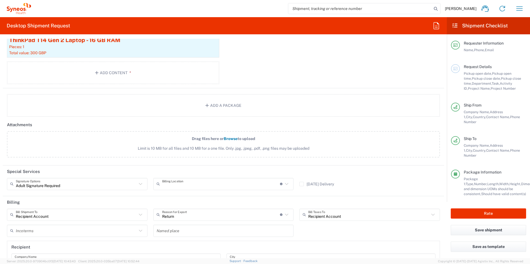
type input "Syneos Health UK Limited"
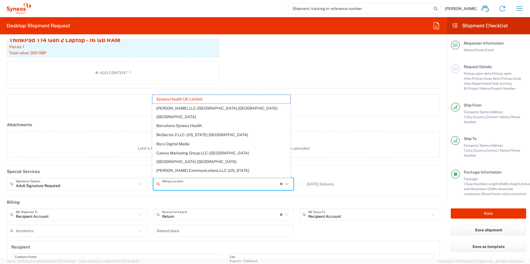
click at [165, 186] on input "text" at bounding box center [221, 184] width 118 height 10
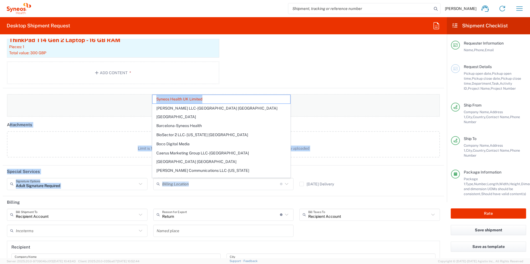
drag, startPoint x: 209, startPoint y: 97, endPoint x: 149, endPoint y: 98, distance: 59.8
click at [149, 98] on form "Requester Information [PERSON_NAME] Name * [PHONE_NUMBER] Phone * [PERSON_NAME]…" at bounding box center [223, 149] width 447 height 220
type input "Syneos Health UK Limited"
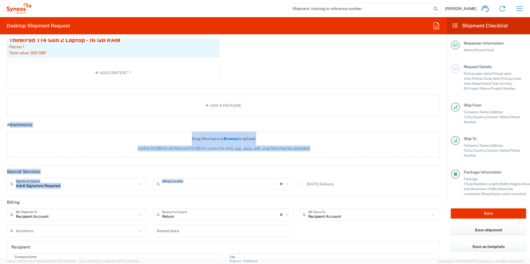
click at [201, 188] on input "text" at bounding box center [221, 184] width 118 height 10
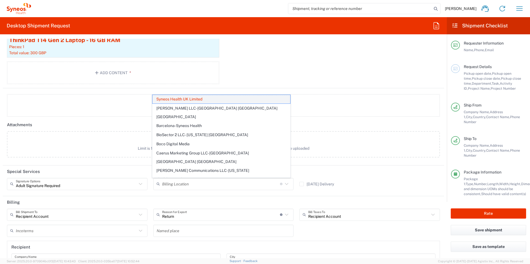
click at [211, 98] on span "Syneos Health UK Limited" at bounding box center [221, 99] width 138 height 9
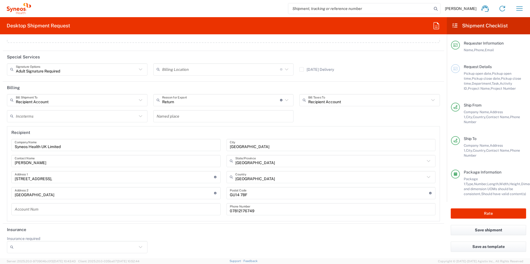
scroll to position [747, 0]
click at [140, 247] on icon at bounding box center [140, 246] width 7 height 7
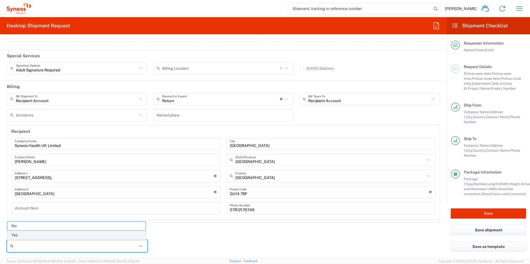
click at [120, 239] on span "Yes" at bounding box center [76, 235] width 138 height 9
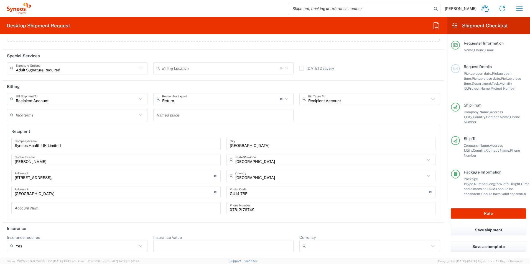
click at [167, 247] on input "Insurance Value" at bounding box center [224, 246] width 134 height 9
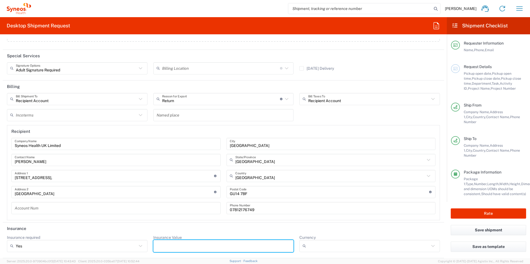
click at [137, 246] on icon at bounding box center [140, 246] width 7 height 7
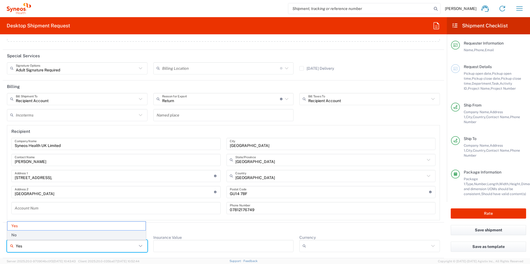
click at [97, 235] on span "No" at bounding box center [76, 235] width 138 height 9
type input "No"
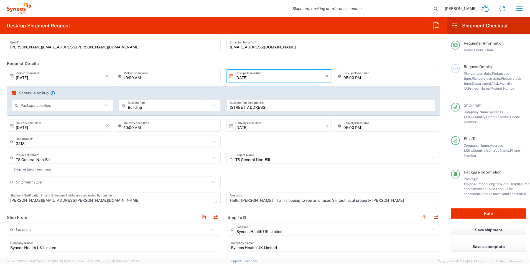
scroll to position [0, 0]
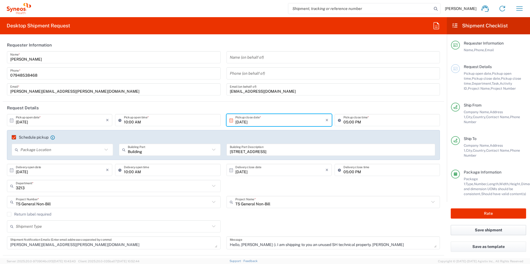
click at [489, 225] on button "Save shipment" at bounding box center [487, 230] width 75 height 10
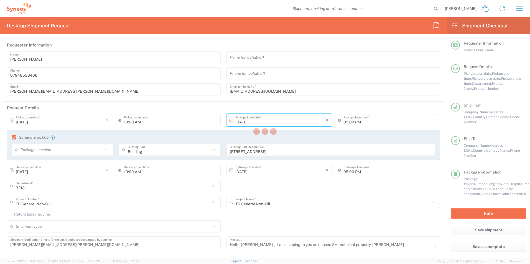
type input "TS General Non-Bill"
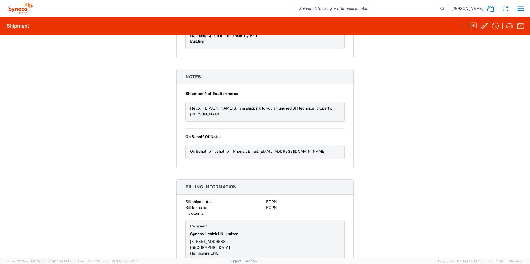
scroll to position [582, 0]
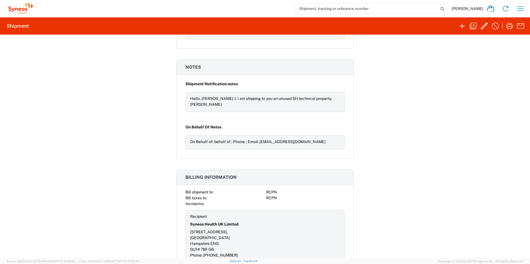
click at [305, 121] on div "On Behalf Of Notes On Behalf of: behalf of ; Phone: ; Email: [EMAIL_ADDRESS][DO…" at bounding box center [264, 134] width 159 height 31
click at [304, 139] on div "On Behalf of: behalf of ; Phone: ; Email: [EMAIL_ADDRESS][DOMAIN_NAME]" at bounding box center [265, 142] width 150 height 6
drag, startPoint x: 304, startPoint y: 129, endPoint x: 370, endPoint y: 163, distance: 74.3
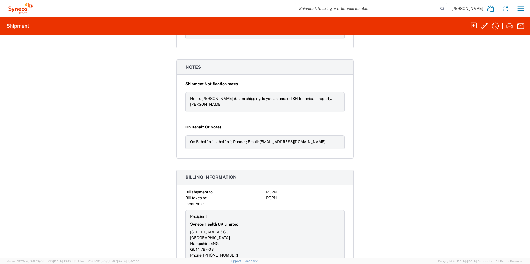
click at [370, 163] on div "Shipment 57008312 Google Maps Documents Account Print Shipment Details Request …" at bounding box center [265, 147] width 530 height 224
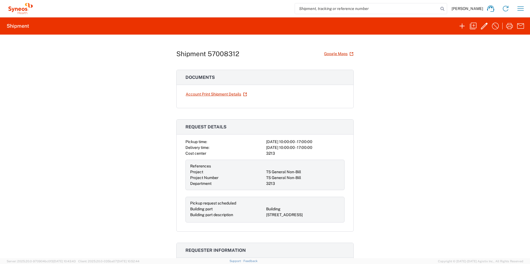
scroll to position [0, 0]
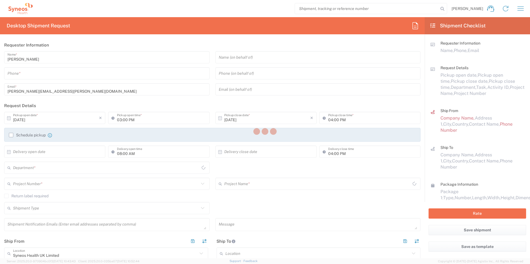
type input "[GEOGRAPHIC_DATA]"
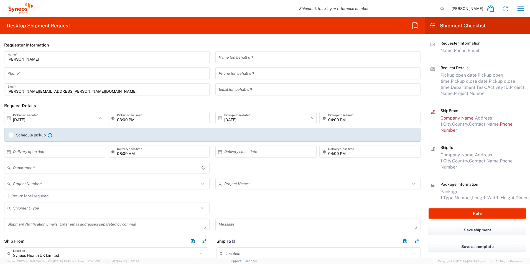
type input "3213"
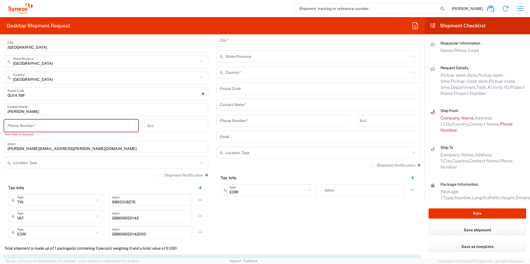
scroll to position [277, 0]
click at [44, 127] on input "tel" at bounding box center [70, 127] width 127 height 10
type input "07948538468"
type input "[EMAIL_ADDRESS][DOMAIN_NAME]"
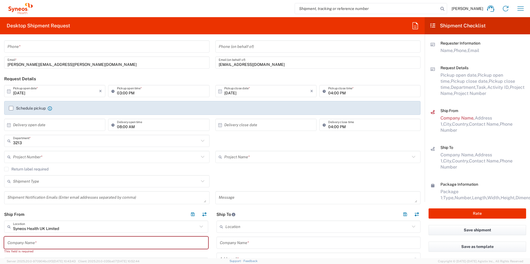
scroll to position [0, 0]
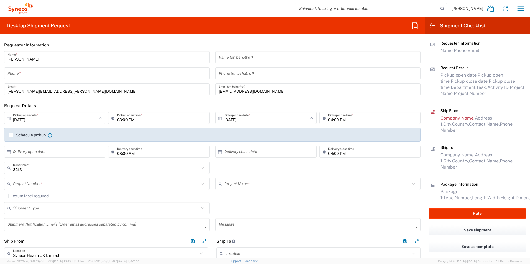
click at [39, 76] on input "tel" at bounding box center [106, 74] width 199 height 10
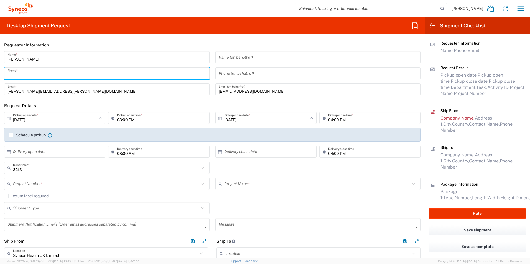
type input "07948538468"
click at [10, 136] on label "Schedule pickup" at bounding box center [27, 135] width 37 height 4
click at [11, 135] on input "Schedule pickup" at bounding box center [11, 135] width 0 height 0
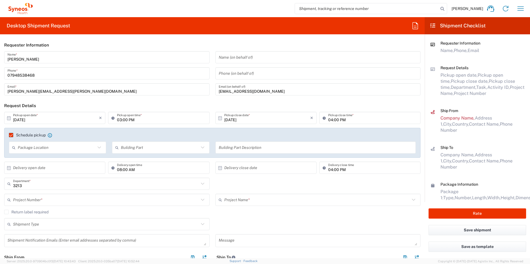
click at [27, 149] on input "text" at bounding box center [57, 148] width 78 height 10
click at [230, 149] on input "text" at bounding box center [316, 148] width 194 height 10
click at [199, 147] on icon at bounding box center [202, 147] width 7 height 7
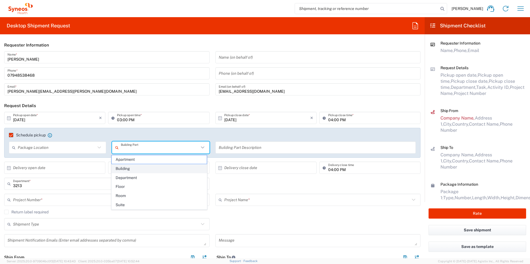
click at [124, 170] on span "Building" at bounding box center [159, 169] width 95 height 9
type input "Building"
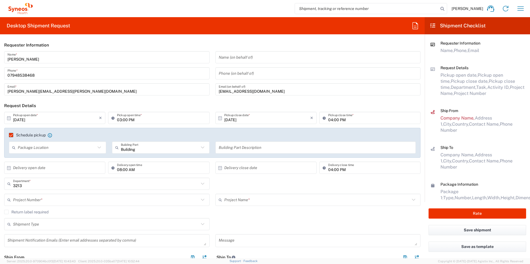
click at [99, 146] on icon at bounding box center [99, 147] width 7 height 7
click at [45, 168] on span "None" at bounding box center [56, 169] width 95 height 9
type input "None"
click at [221, 148] on input "text" at bounding box center [316, 148] width 194 height 10
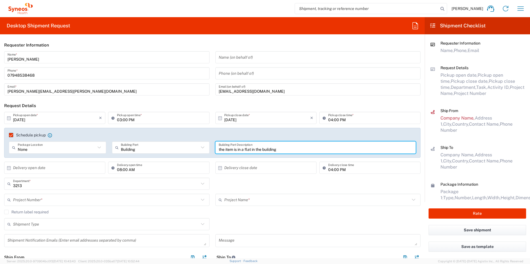
type input "the item is in a flat in the building"
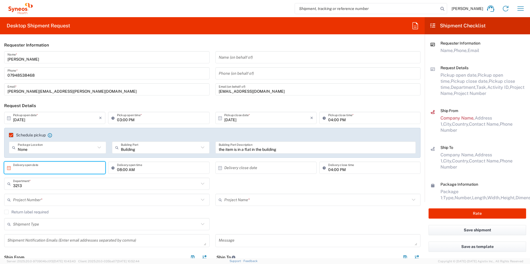
click at [58, 166] on input "text" at bounding box center [56, 168] width 86 height 10
click at [71, 194] on span "3" at bounding box center [71, 195] width 8 height 8
type input "[DATE]"
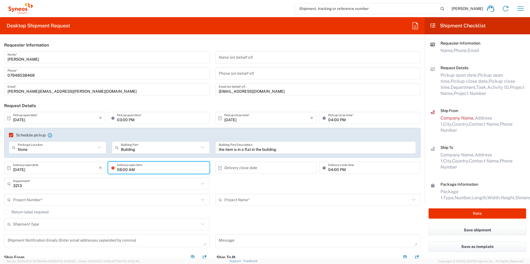
click at [120, 171] on input "08:00 AM" at bounding box center [161, 168] width 89 height 10
click at [118, 170] on input "010:00 AM" at bounding box center [161, 168] width 89 height 10
type input "0:00 AM"
click at [234, 171] on input "text" at bounding box center [267, 168] width 86 height 10
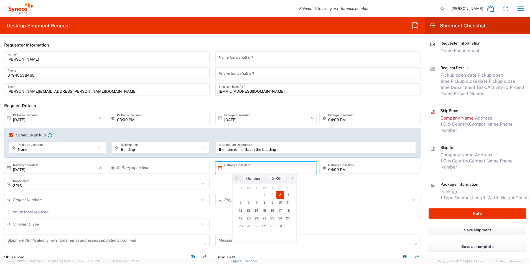
click at [279, 194] on span "3" at bounding box center [280, 195] width 8 height 8
type input "[DATE]"
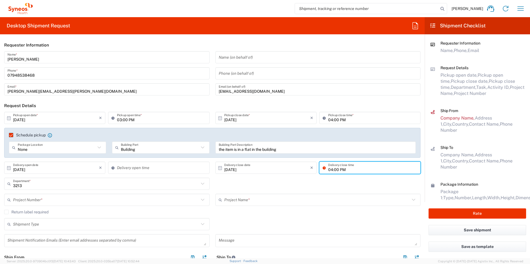
click at [328, 170] on input "04:00 PM" at bounding box center [372, 168] width 89 height 10
click at [330, 170] on input "04:00 PM" at bounding box center [372, 168] width 89 height 10
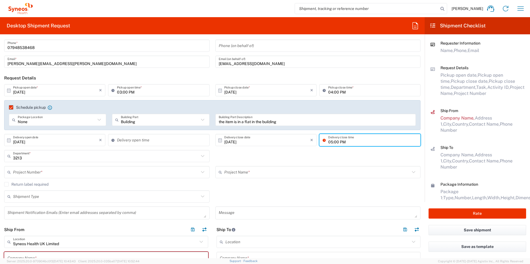
type input "05:00 PM"
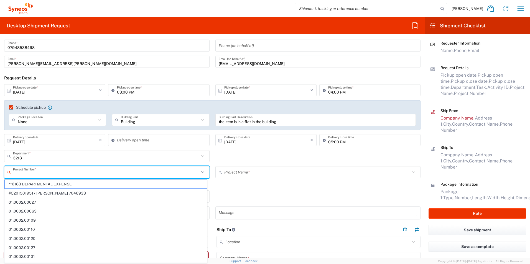
click at [70, 175] on input "text" at bounding box center [106, 173] width 186 height 10
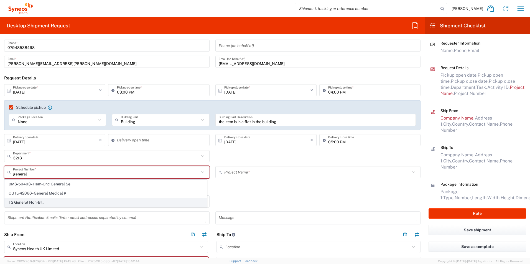
click at [45, 201] on span "TS General Non-Bill" at bounding box center [106, 202] width 202 height 9
type input "TS General Non-Bill"
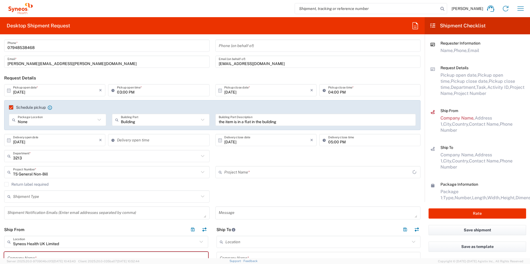
type input "TS General Non-Bill"
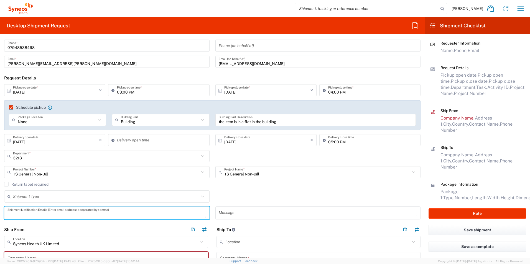
click at [48, 211] on textarea at bounding box center [106, 213] width 199 height 10
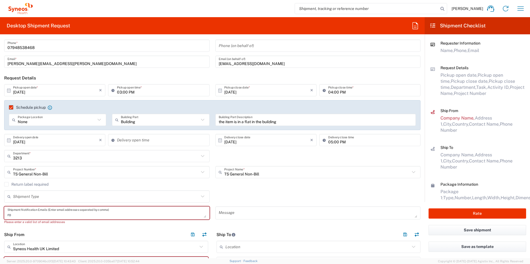
type textarea "r"
click at [41, 216] on textarea "ele" at bounding box center [106, 213] width 199 height 10
paste textarea "[PERSON_NAME][EMAIL_ADDRESS][PERSON_NAME][DOMAIN_NAME]"
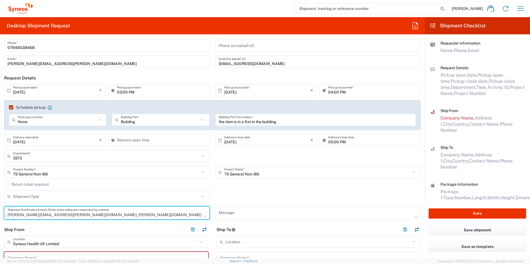
type textarea "[PERSON_NAME][EMAIL_ADDRESS][PERSON_NAME][DOMAIN_NAME], [PERSON_NAME][DOMAIN_NA…"
click at [231, 213] on textarea at bounding box center [318, 213] width 199 height 10
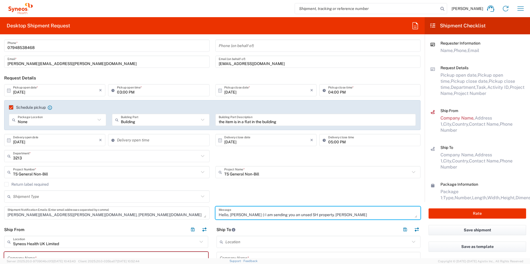
click at [281, 216] on textarea "Hello, [PERSON_NAME] :) I am sending you an unsed SH property. [PERSON_NAME]" at bounding box center [318, 213] width 199 height 10
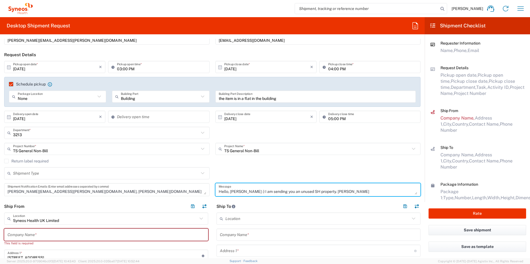
scroll to position [83, 0]
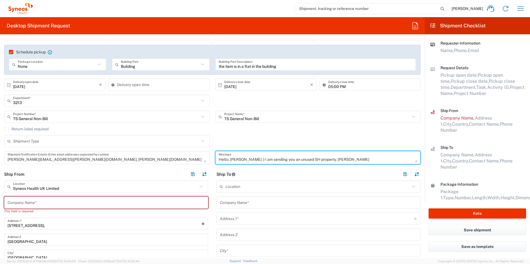
type textarea "Hello, [PERSON_NAME] :) I am sending you an unused SH property. [PERSON_NAME]"
click at [80, 201] on input "text" at bounding box center [105, 203] width 197 height 10
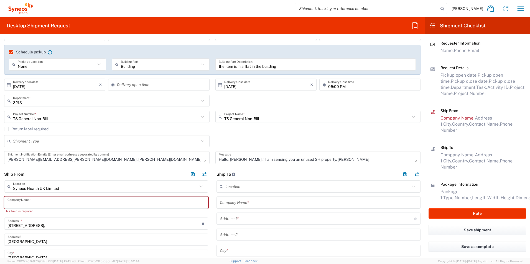
click at [66, 187] on input "Syneos Health UK Limited" at bounding box center [105, 187] width 185 height 10
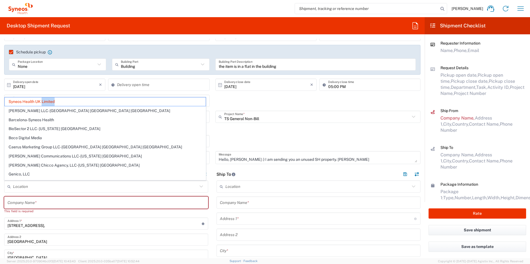
drag, startPoint x: 58, startPoint y: 101, endPoint x: 40, endPoint y: 105, distance: 18.5
click at [42, 106] on span "Syneos Health UK Limited" at bounding box center [105, 102] width 201 height 9
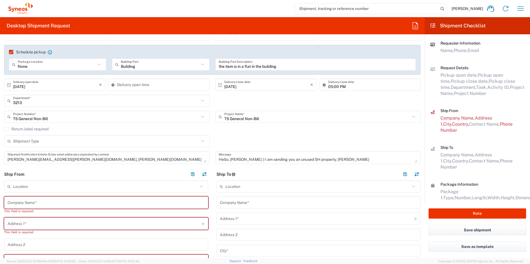
click at [31, 205] on input "text" at bounding box center [105, 203] width 197 height 10
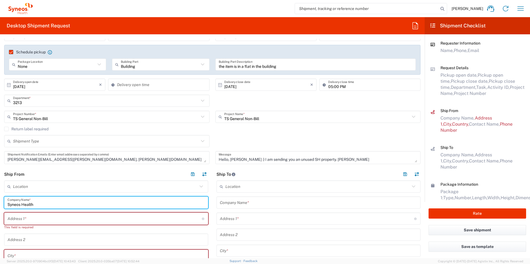
type input "Syneos Health"
click at [232, 188] on input "text" at bounding box center [317, 187] width 185 height 10
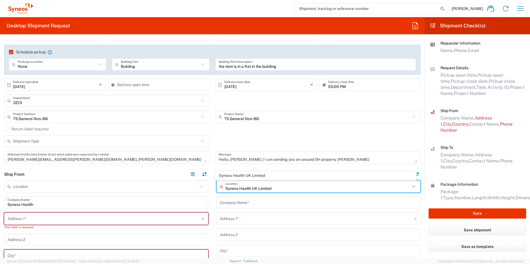
click at [239, 173] on span "Syneos Health UK Limited" at bounding box center [315, 175] width 201 height 9
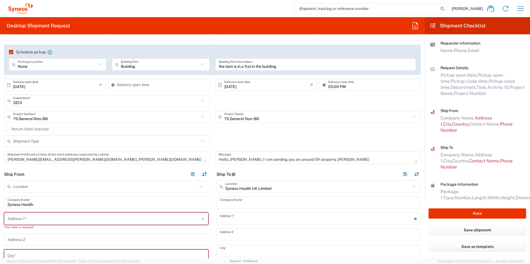
type input "Syneos Health UK Limited"
type input "[STREET_ADDRESS],"
type input "[GEOGRAPHIC_DATA]"
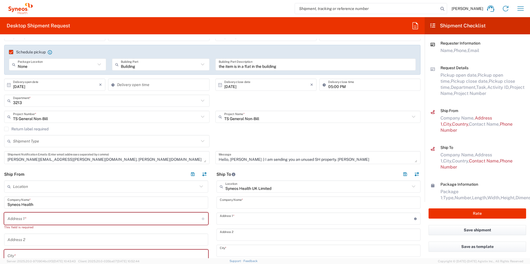
type input "[GEOGRAPHIC_DATA]"
type input "GU14 7BF"
type input "[GEOGRAPHIC_DATA]"
click at [37, 223] on input "text" at bounding box center [104, 219] width 194 height 10
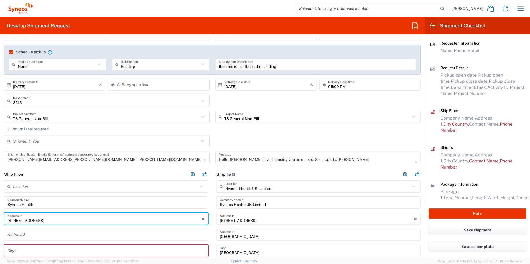
scroll to position [111, 0]
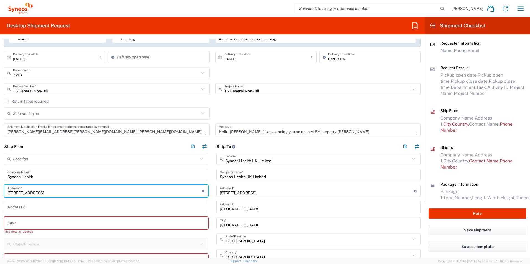
type input "[STREET_ADDRESS]"
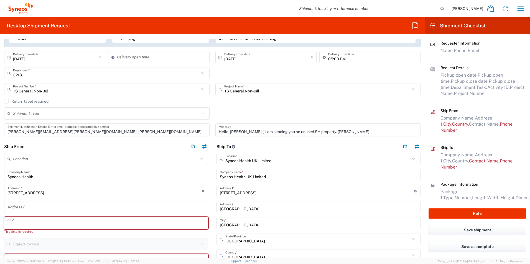
click at [36, 222] on input "text" at bounding box center [105, 224] width 197 height 10
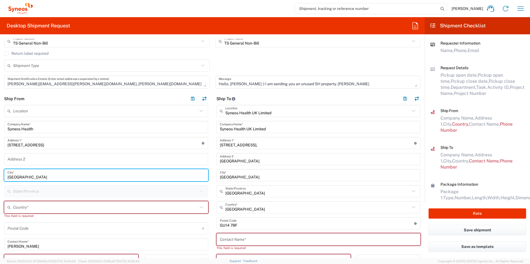
scroll to position [166, 0]
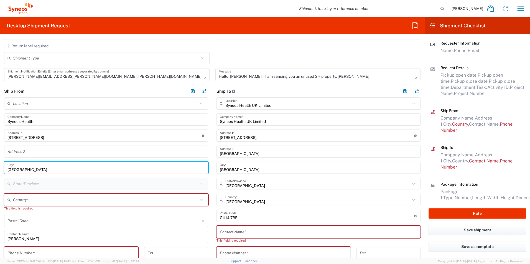
type input "[GEOGRAPHIC_DATA]"
click at [20, 201] on input "text" at bounding box center [105, 200] width 185 height 10
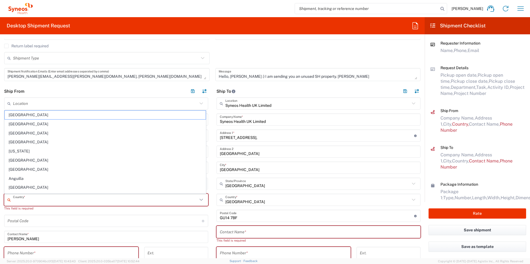
type input "[GEOGRAPHIC_DATA]"
type input "07948538468"
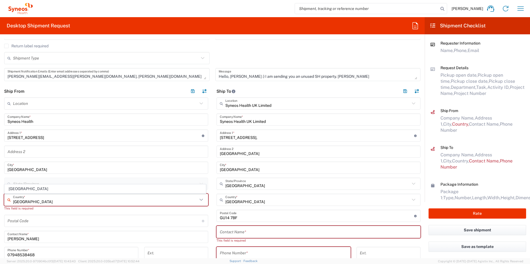
click at [49, 223] on input "undefined" at bounding box center [104, 221] width 194 height 10
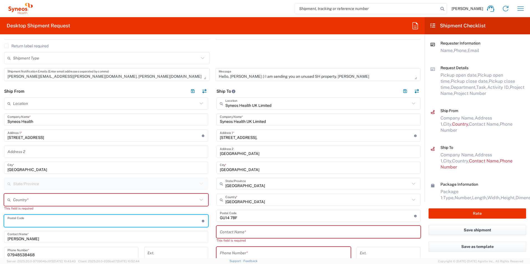
drag, startPoint x: 17, startPoint y: 204, endPoint x: 20, endPoint y: 202, distance: 3.2
click at [17, 204] on input "text" at bounding box center [105, 200] width 185 height 10
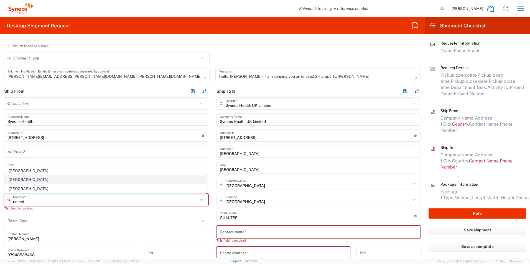
click at [22, 179] on span "[GEOGRAPHIC_DATA]" at bounding box center [105, 180] width 201 height 9
type input "[GEOGRAPHIC_DATA]"
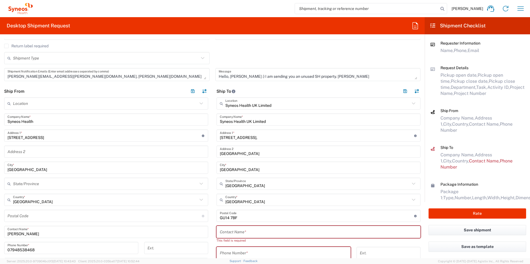
click at [23, 219] on input "undefined" at bounding box center [104, 216] width 194 height 10
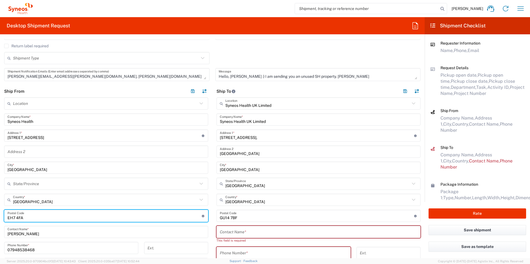
scroll to position [194, 0]
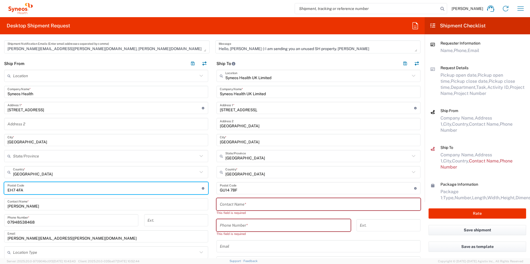
type input "EH7 4FA"
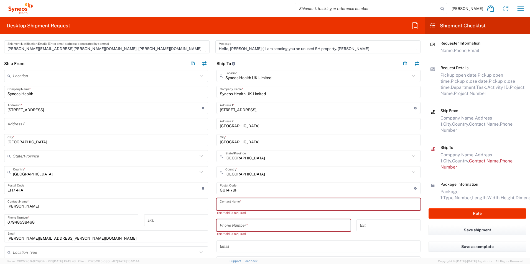
click at [240, 207] on input "text" at bounding box center [318, 205] width 197 height 10
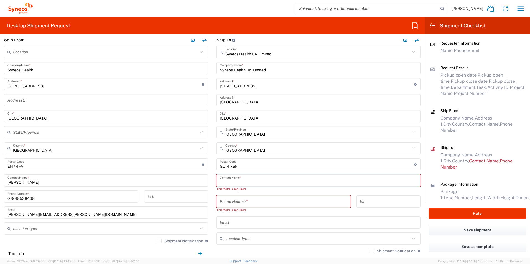
scroll to position [222, 0]
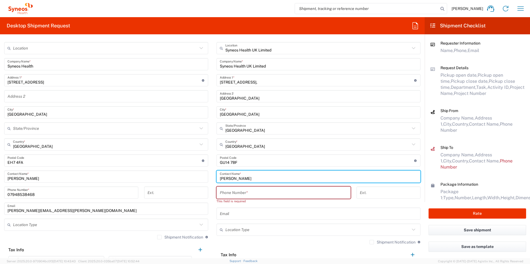
type input "[PERSON_NAME]"
click at [247, 195] on input "tel" at bounding box center [283, 193] width 127 height 10
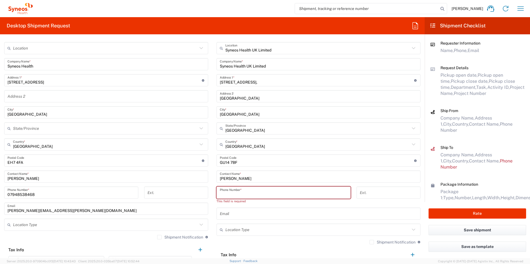
paste input "07812176749"
type input "07812176749"
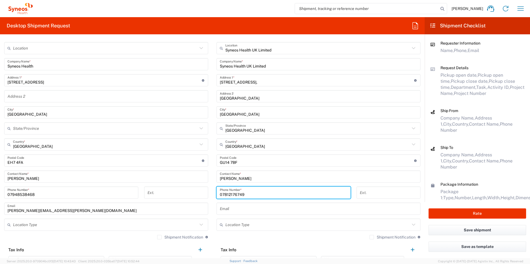
type input "[GEOGRAPHIC_DATA]"
type input "[PERSON_NAME][EMAIL_ADDRESS][PERSON_NAME][DOMAIN_NAME]"
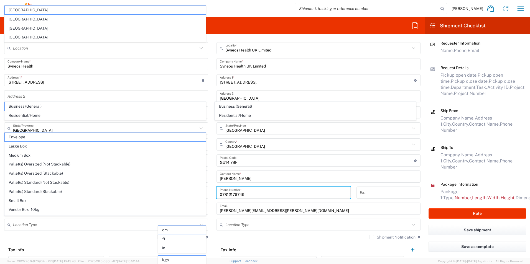
scroll to position [352, 0]
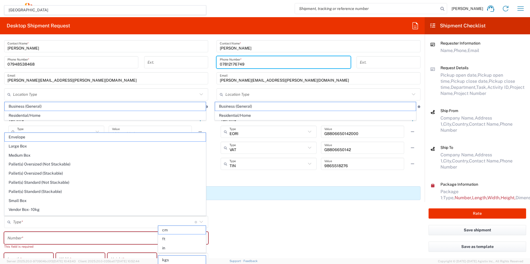
type input "07812176749"
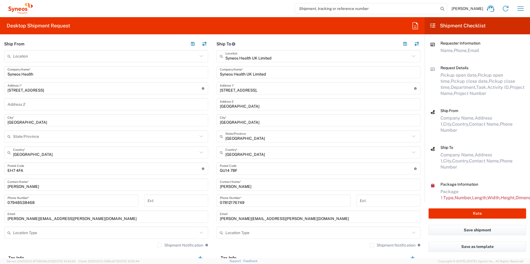
scroll to position [241, 0]
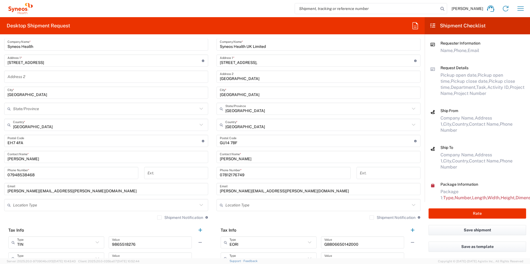
click at [157, 219] on label "Shipment Notification" at bounding box center [180, 218] width 46 height 4
click at [159, 218] on input "Shipment Notification" at bounding box center [159, 218] width 0 height 0
click at [369, 218] on label "Shipment Notification" at bounding box center [392, 218] width 46 height 4
click at [371, 218] on input "Shipment Notification" at bounding box center [371, 218] width 0 height 0
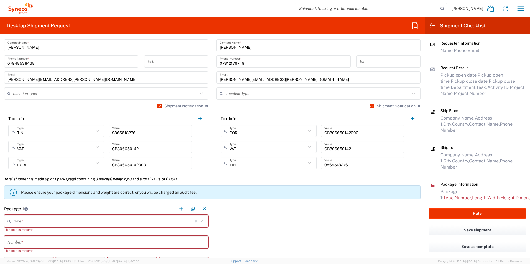
scroll to position [380, 0]
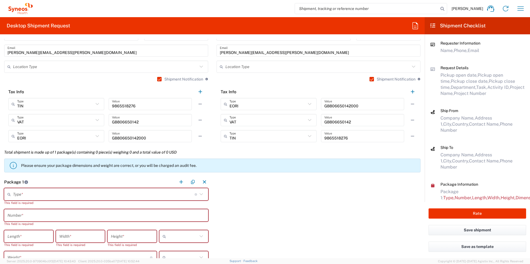
click at [200, 194] on icon at bounding box center [201, 194] width 7 height 7
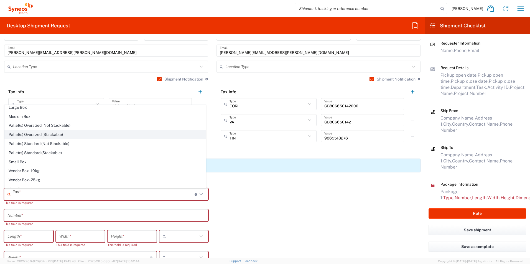
scroll to position [17, 0]
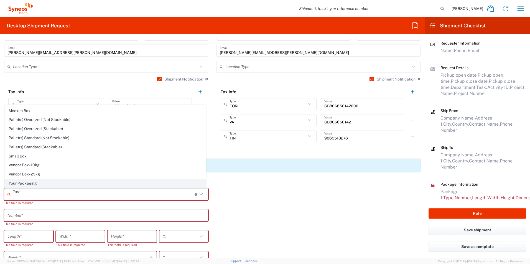
click at [78, 184] on span "Your Packaging" at bounding box center [105, 183] width 201 height 9
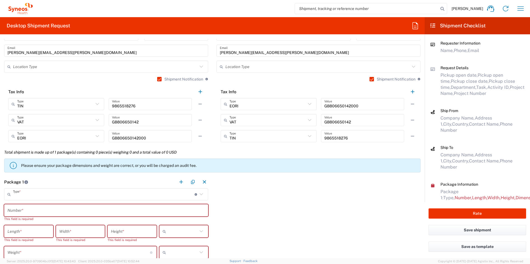
type input "Your Packaging"
click at [27, 212] on input "text" at bounding box center [105, 211] width 197 height 10
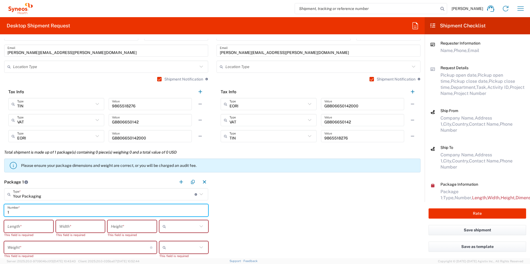
scroll to position [408, 0]
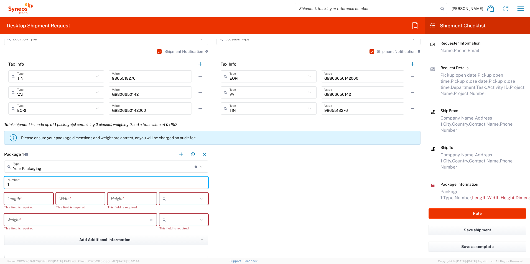
type input "1"
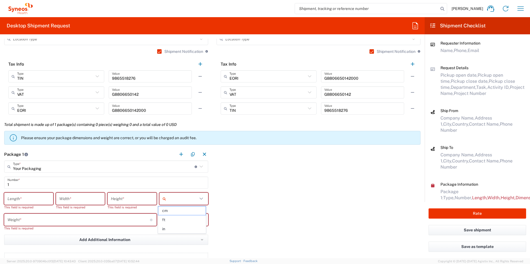
click at [189, 201] on input "text" at bounding box center [183, 198] width 30 height 9
click at [185, 211] on span "cm" at bounding box center [181, 211] width 47 height 9
type input "cm"
click at [180, 226] on div at bounding box center [183, 220] width 49 height 12
click at [187, 232] on span "kgs" at bounding box center [181, 232] width 47 height 9
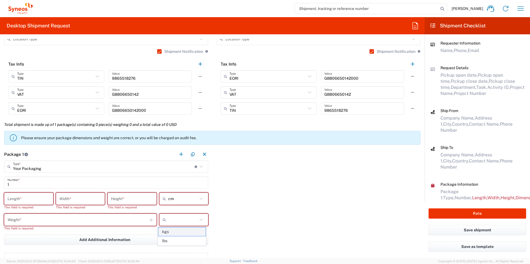
type input "kgs"
click at [124, 221] on input "number" at bounding box center [78, 220] width 142 height 10
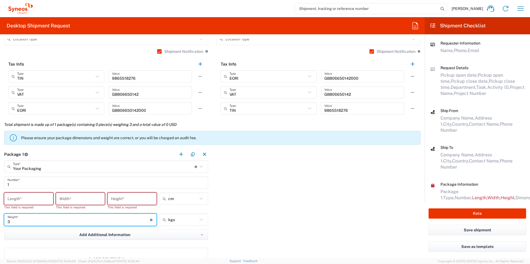
type input "3"
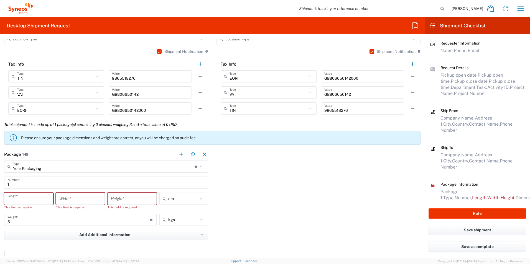
click at [41, 200] on input "number" at bounding box center [28, 199] width 42 height 10
type input "46"
click at [82, 196] on input "number" at bounding box center [80, 199] width 42 height 10
type input "31"
click at [144, 199] on input "number" at bounding box center [132, 199] width 42 height 10
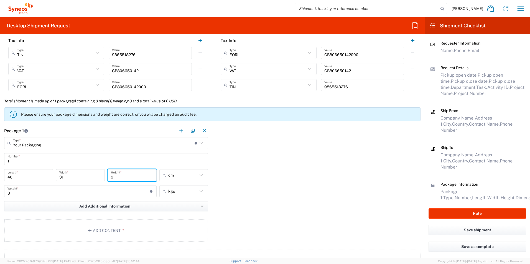
scroll to position [463, 0]
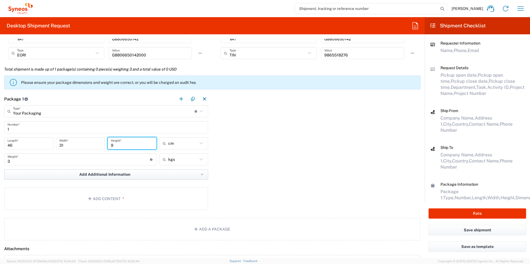
type input "9"
click at [198, 176] on button "Add Additional Information" at bounding box center [106, 175] width 204 height 10
click at [268, 185] on div "Package 1 Your Packaging Type * Material used to package goods Envelope Large B…" at bounding box center [212, 152] width 424 height 119
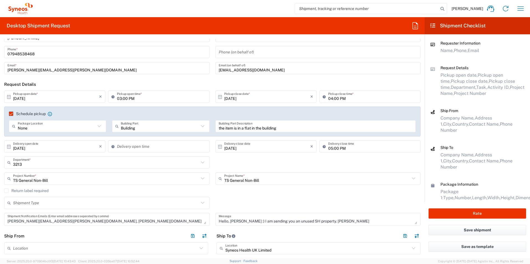
scroll to position [0, 0]
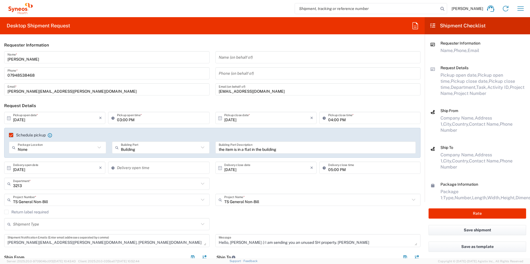
click at [24, 117] on input "[DATE]" at bounding box center [56, 118] width 86 height 10
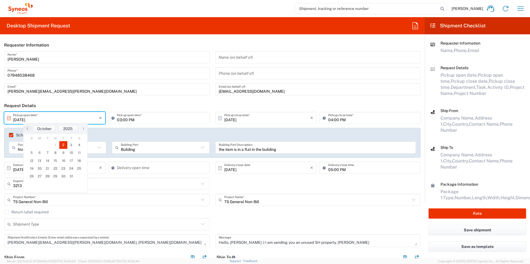
click at [22, 119] on input "[DATE]" at bounding box center [56, 118] width 86 height 10
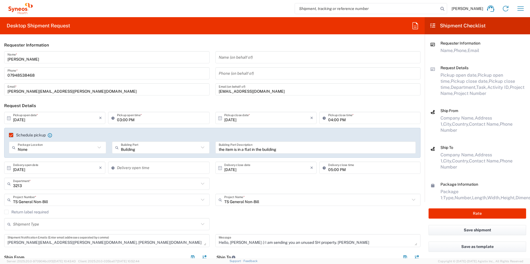
type input "[DATE]"
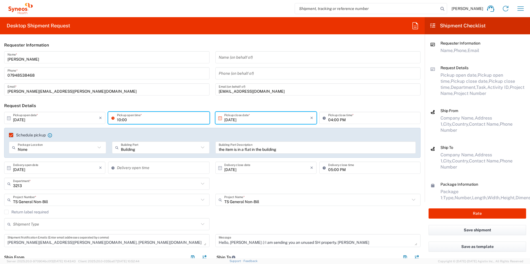
type input "10:00 AM"
type input "[GEOGRAPHIC_DATA]"
click at [335, 121] on input "04:00 PM" at bounding box center [372, 118] width 89 height 10
click at [331, 120] on input "04:00 PM" at bounding box center [372, 118] width 89 height 10
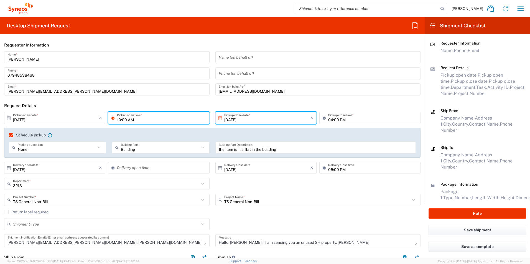
click at [331, 120] on input "04:00 PM" at bounding box center [372, 118] width 89 height 10
click at [329, 120] on input "04:00 PM" at bounding box center [372, 118] width 89 height 10
type input "05:00 PM"
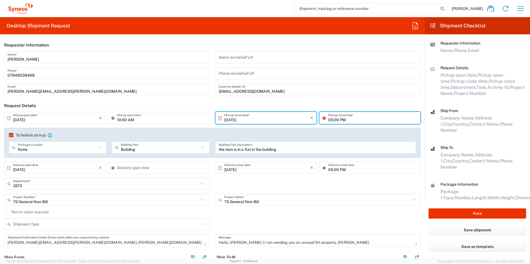
type input "05:00 PM"
click at [114, 169] on icon at bounding box center [114, 167] width 6 height 9
click at [130, 167] on input at bounding box center [161, 168] width 89 height 10
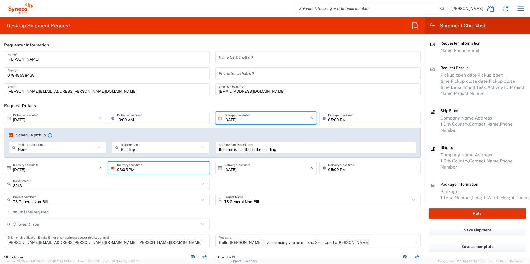
drag, startPoint x: 132, startPoint y: 170, endPoint x: 111, endPoint y: 169, distance: 21.9
click at [111, 169] on div "03:05 PM Delivery open time" at bounding box center [158, 168] width 101 height 12
type input "10:00 AM"
type input "[GEOGRAPHIC_DATA]"
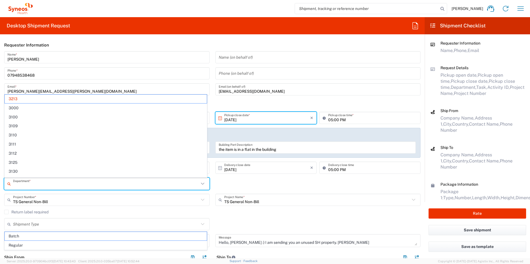
click at [171, 181] on input "text" at bounding box center [106, 184] width 186 height 10
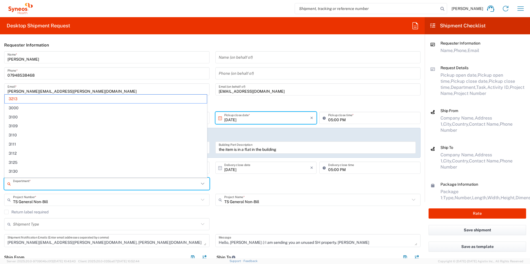
click at [169, 183] on input "text" at bounding box center [106, 184] width 186 height 10
click at [288, 213] on agx-checkbox-control "Return label required" at bounding box center [212, 212] width 416 height 4
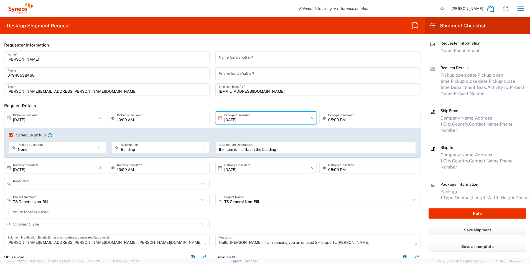
type input "3213"
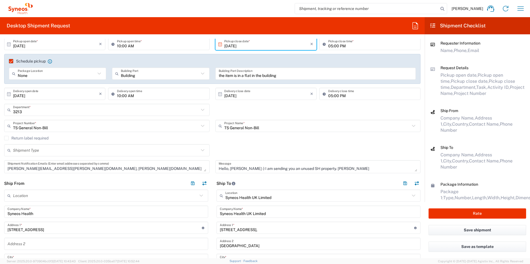
scroll to position [83, 0]
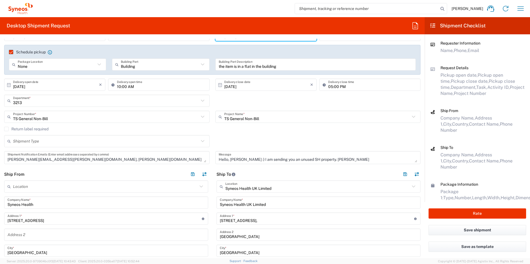
click at [44, 205] on input "Syneos Health" at bounding box center [105, 203] width 197 height 10
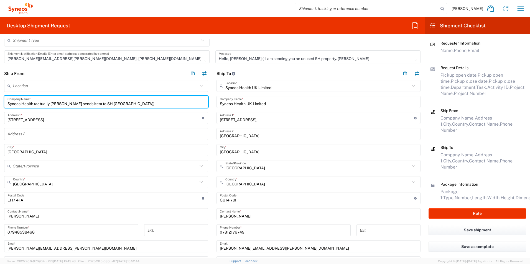
scroll to position [194, 0]
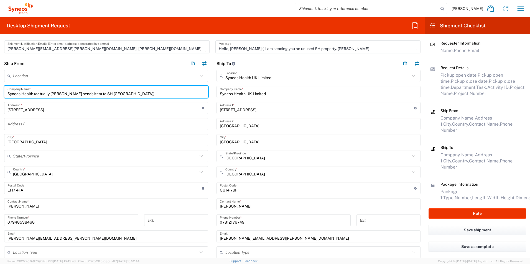
type input "Syneos Health (actually [PERSON_NAME] sends item to SH [GEOGRAPHIC_DATA])"
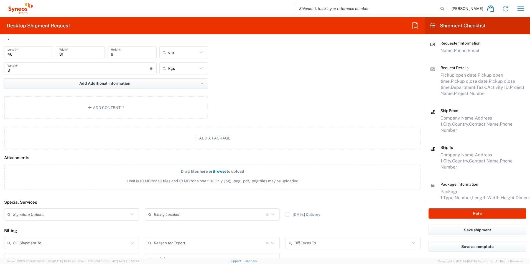
scroll to position [582, 0]
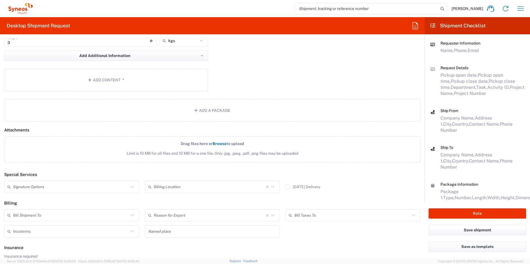
click at [130, 187] on icon at bounding box center [132, 186] width 7 height 7
click at [96, 201] on span "Adult Signature Required" at bounding box center [71, 199] width 132 height 9
type input "Adult Signature Required"
click at [129, 215] on icon at bounding box center [132, 215] width 7 height 7
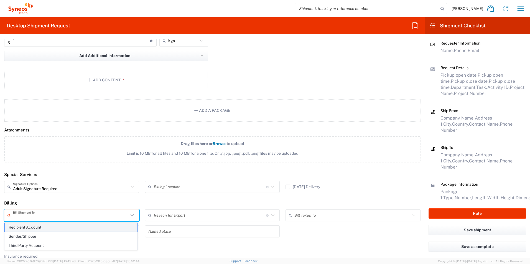
click at [83, 229] on span "Recipient Account" at bounding box center [71, 227] width 132 height 9
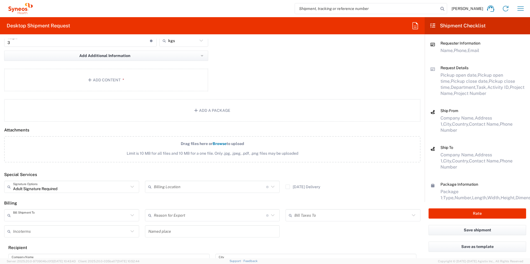
type input "Recipient Account"
type input "[GEOGRAPHIC_DATA]"
click at [194, 216] on input "text" at bounding box center [210, 216] width 112 height 10
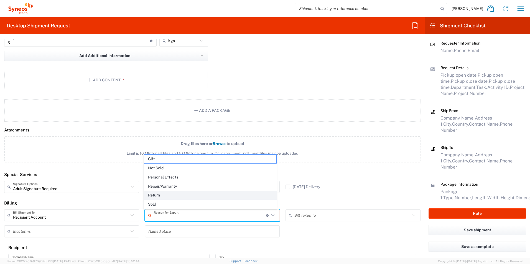
click at [182, 195] on span "Return" at bounding box center [210, 195] width 132 height 9
type input "Return"
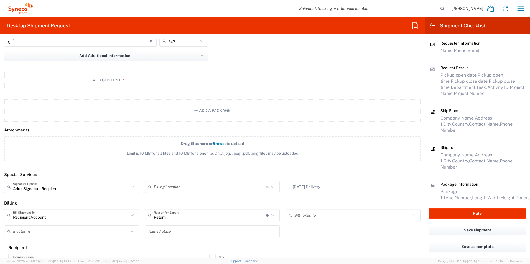
click at [318, 217] on input "text" at bounding box center [352, 216] width 116 height 10
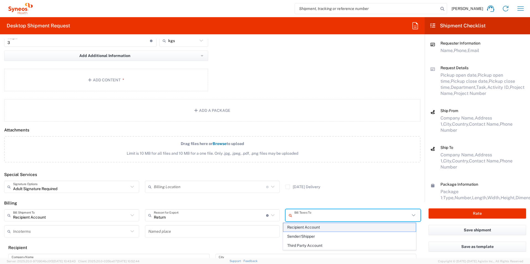
click at [309, 229] on span "Recipient Account" at bounding box center [349, 227] width 132 height 9
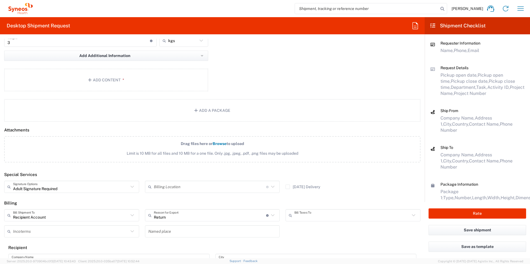
type input "Recipient Account"
click at [130, 231] on icon at bounding box center [131, 231] width 3 height 2
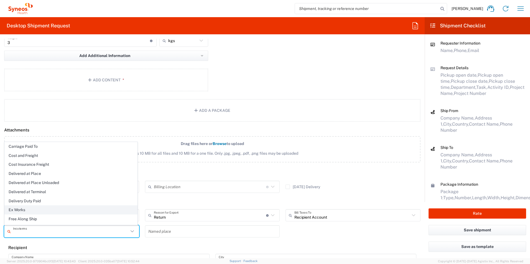
scroll to position [0, 0]
click at [159, 248] on header "Recipient" at bounding box center [212, 248] width 416 height 12
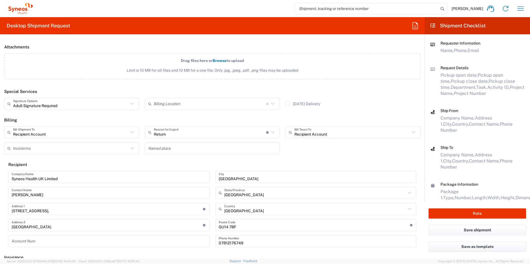
scroll to position [691, 0]
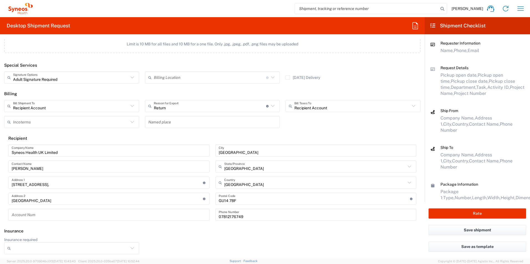
click at [132, 248] on icon at bounding box center [132, 248] width 7 height 7
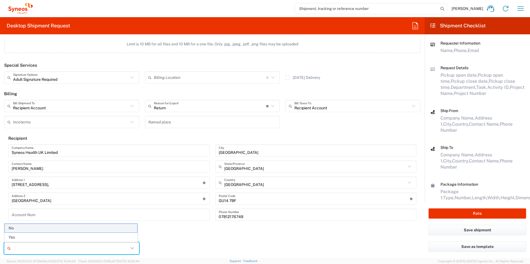
click at [75, 229] on span "No" at bounding box center [71, 228] width 132 height 9
type input "No"
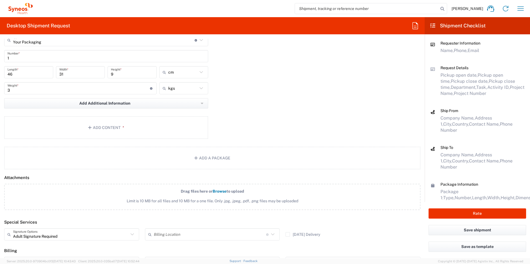
scroll to position [525, 0]
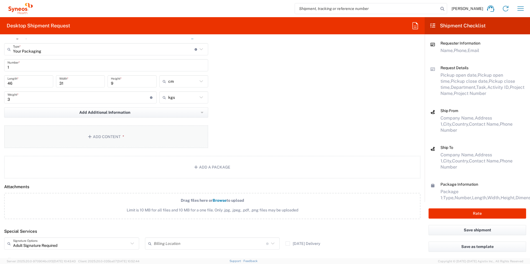
click at [112, 137] on button "Add Content *" at bounding box center [106, 136] width 204 height 23
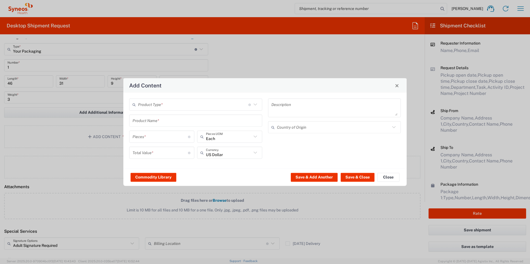
drag, startPoint x: 164, startPoint y: 111, endPoint x: 166, endPoint y: 108, distance: 3.6
click at [165, 109] on div "Product Type * Document: Paper document generated internally by Syneos, a clien…" at bounding box center [195, 131] width 139 height 64
click at [166, 108] on input "text" at bounding box center [193, 105] width 110 height 10
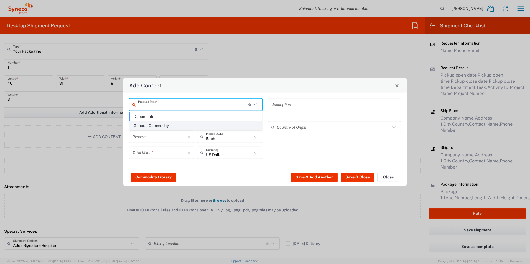
click at [187, 126] on span "General Commodity" at bounding box center [196, 126] width 132 height 9
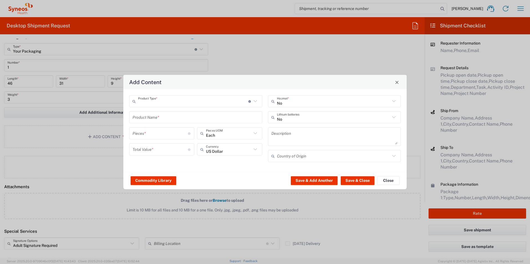
type input "General Commodity"
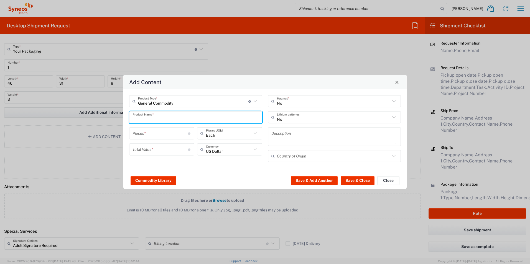
click at [180, 120] on input "text" at bounding box center [195, 117] width 126 height 10
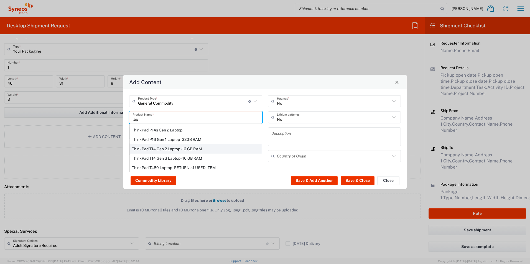
scroll to position [55, 0]
click at [173, 150] on div "ThinkPad T14 Gen 2 Laptop - 16 GB RAM" at bounding box center [196, 150] width 132 height 9
type input "ThinkPad T14 Gen 2 Laptop - 16 GB RAM"
type input "1"
type textarea "Intel Core i7-1156G7 vProÂ® Processor - 14"- 16 GB RAM - 512 GB SSD"
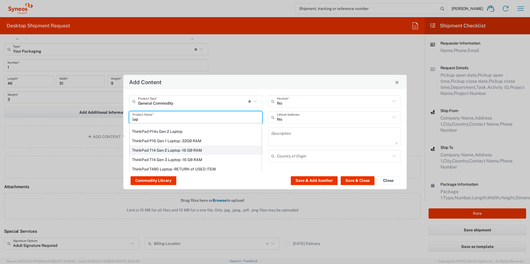
type input "[GEOGRAPHIC_DATA]"
type input "Yes"
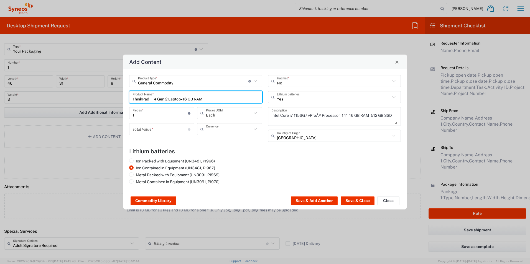
click at [219, 126] on input "text" at bounding box center [229, 129] width 46 height 10
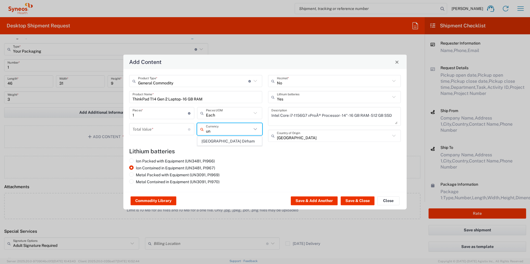
type input "u"
type input "p"
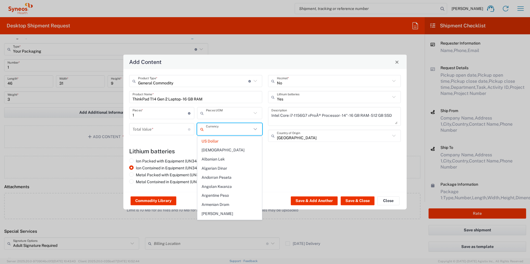
click at [220, 116] on input "text" at bounding box center [229, 113] width 46 height 10
type input "US Dollar"
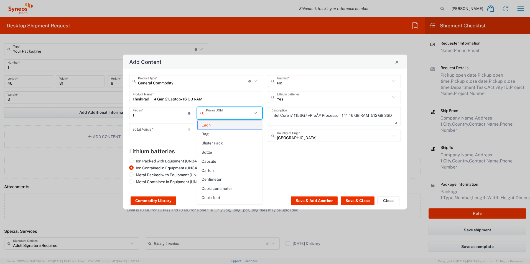
click at [215, 123] on span "Each" at bounding box center [230, 125] width 64 height 9
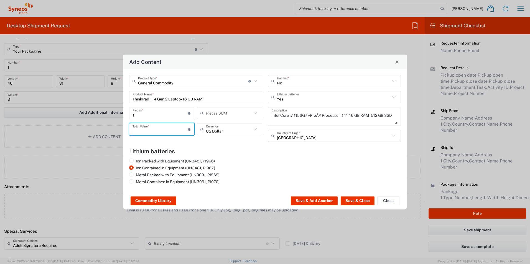
click at [164, 131] on input "number" at bounding box center [159, 129] width 55 height 10
type input "300"
click at [251, 128] on input "text" at bounding box center [229, 129] width 46 height 10
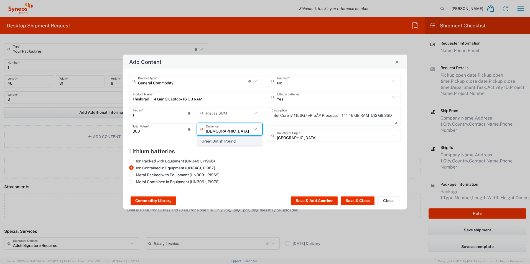
click at [224, 141] on span "Great British Pound" at bounding box center [230, 141] width 64 height 9
type input "Great British Pound"
click at [352, 200] on button "Save & Close" at bounding box center [357, 201] width 34 height 9
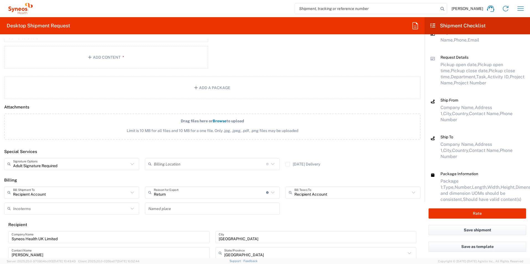
scroll to position [724, 0]
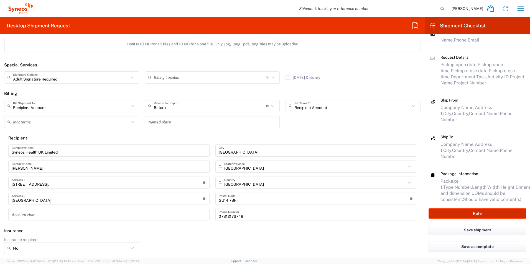
click at [485, 211] on button "Rate" at bounding box center [477, 214] width 98 height 10
type input "TS General Non-Bill"
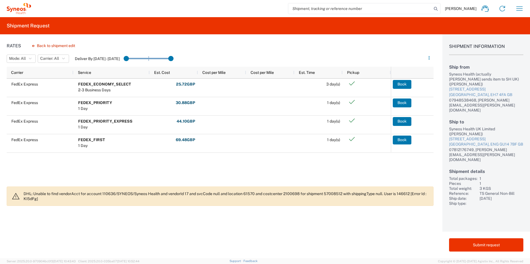
click at [16, 196] on icon at bounding box center [15, 196] width 9 height 9
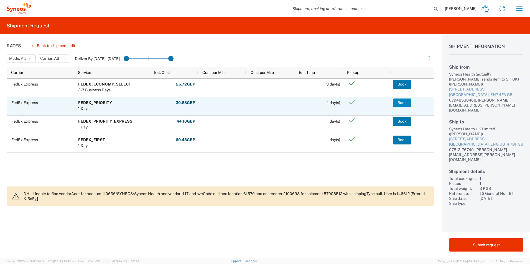
click at [398, 104] on button "Book" at bounding box center [402, 103] width 19 height 9
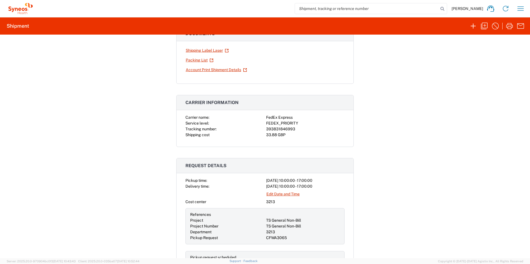
scroll to position [55, 0]
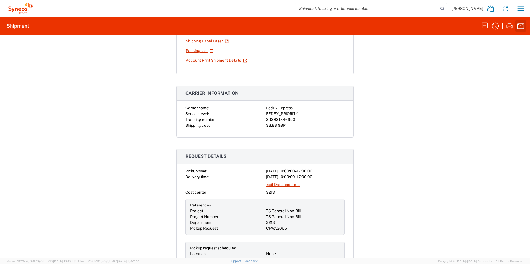
click at [519, 26] on icon "button" at bounding box center [520, 26] width 9 height 9
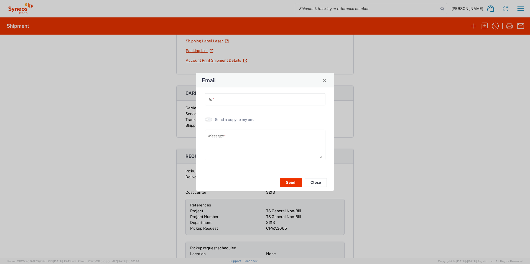
click at [239, 101] on input "text" at bounding box center [265, 99] width 114 height 10
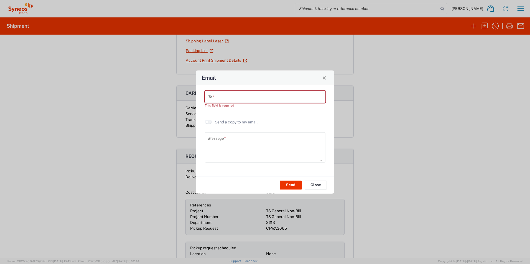
click at [209, 120] on agx-switch-control "Send a copy to my email" at bounding box center [231, 122] width 53 height 5
click at [210, 122] on button "button" at bounding box center [208, 122] width 7 height 4
click at [229, 99] on input "text" at bounding box center [265, 97] width 114 height 10
drag, startPoint x: 225, startPoint y: 98, endPoint x: 188, endPoint y: 97, distance: 37.7
click at [188, 97] on div "Email [PERSON_NAME]. To * Please enter a valid email address Send a copy to my …" at bounding box center [265, 132] width 530 height 264
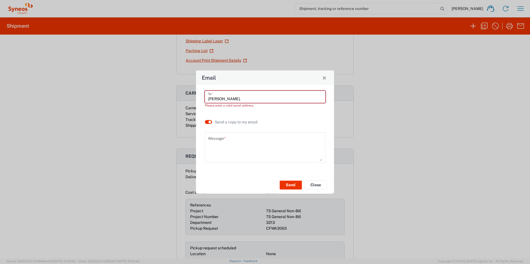
paste input "[PERSON_NAME][EMAIL_ADDRESS][DOMAIN_NAME]"
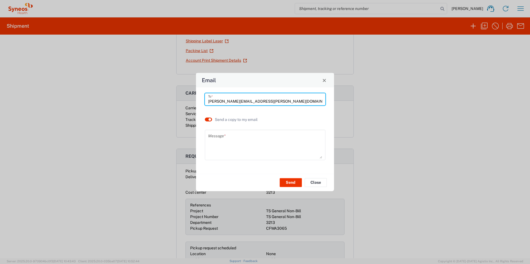
type input "[PERSON_NAME][EMAIL_ADDRESS][PERSON_NAME][DOMAIN_NAME]"
click at [227, 138] on textarea at bounding box center [265, 145] width 114 height 27
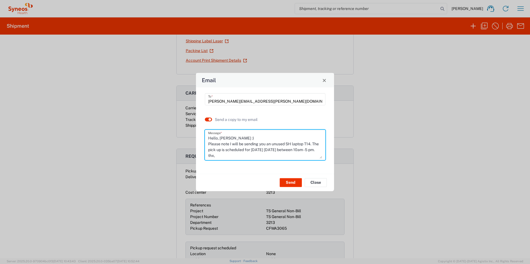
scroll to position [11, 0]
click at [211, 150] on textarea "Hello, [PERSON_NAME] :) Please note I will be sending you an unused SH laptop T…" at bounding box center [265, 145] width 114 height 27
type textarea "Hello, [PERSON_NAME] :) Please note I will be sending you an unused SH laptop T…"
click at [291, 181] on button "Send" at bounding box center [291, 182] width 22 height 9
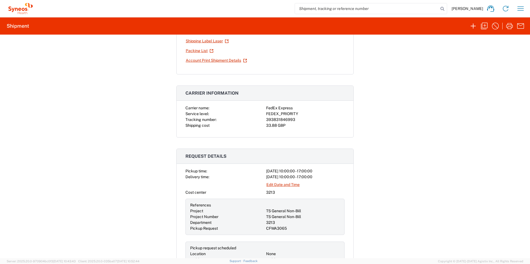
scroll to position [0, 0]
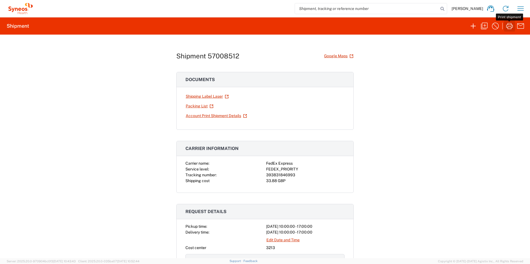
click at [510, 24] on icon "button" at bounding box center [509, 26] width 9 height 9
click at [203, 107] on link "Packing List" at bounding box center [199, 106] width 28 height 10
click at [222, 117] on link "Account Print Shipment Details" at bounding box center [216, 116] width 62 height 10
click at [518, 8] on icon "button" at bounding box center [520, 8] width 9 height 9
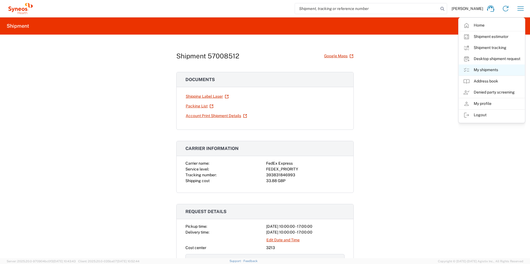
click at [488, 68] on link "My shipments" at bounding box center [491, 70] width 66 height 11
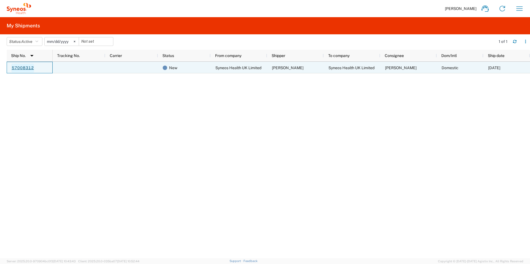
click at [24, 68] on link "57008312" at bounding box center [22, 68] width 23 height 9
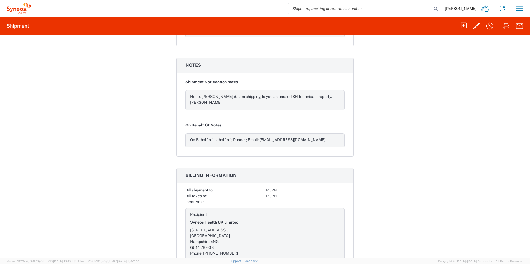
scroll to position [584, 0]
